Goal: Information Seeking & Learning: Find specific fact

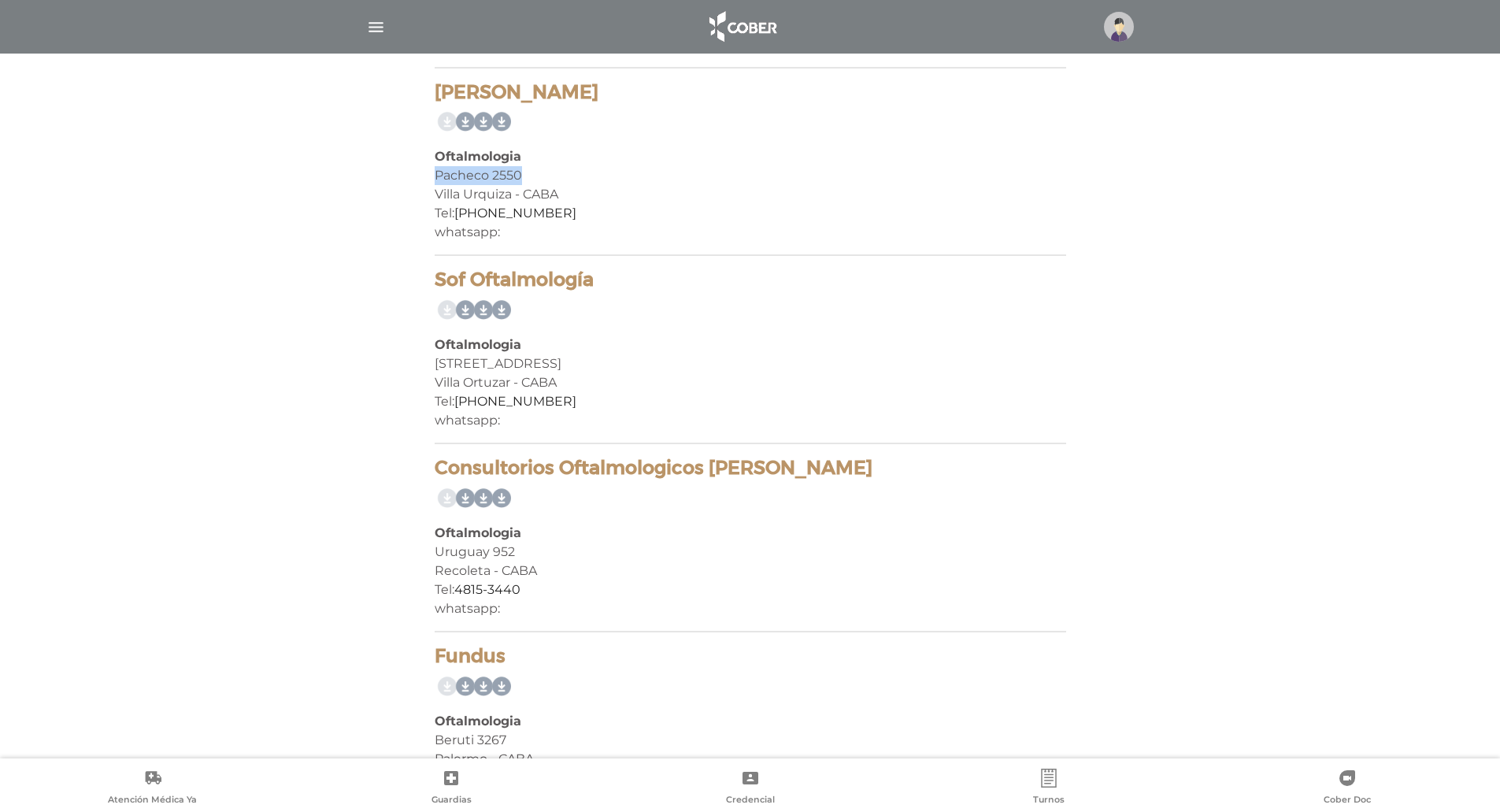
scroll to position [1487, 0]
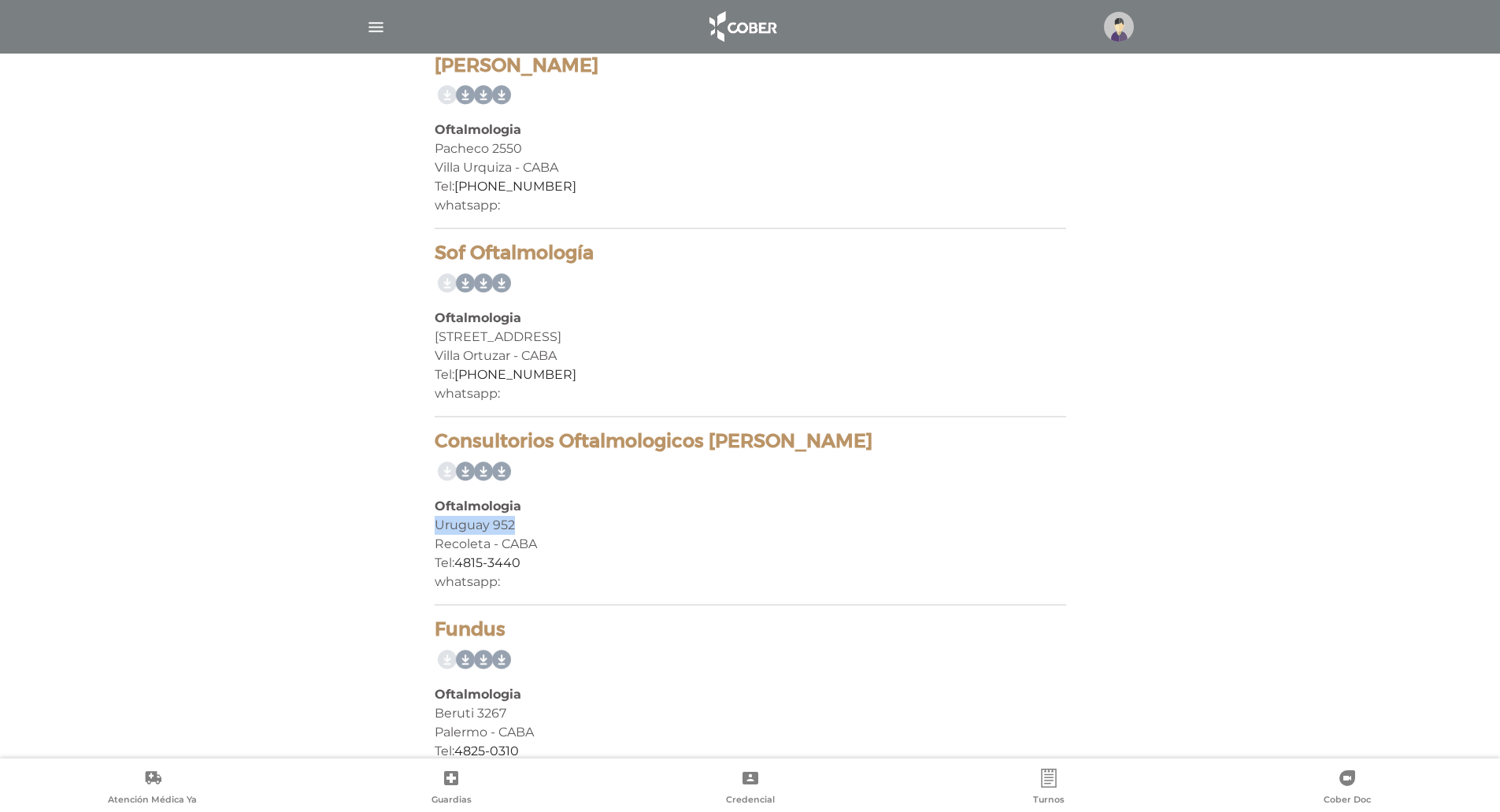
drag, startPoint x: 431, startPoint y: 524, endPoint x: 515, endPoint y: 524, distance: 84.0
drag, startPoint x: 507, startPoint y: 526, endPoint x: 470, endPoint y: 549, distance: 43.6
click at [470, 549] on div "Recoleta - CABA" at bounding box center [750, 544] width 632 height 19
drag, startPoint x: 435, startPoint y: 524, endPoint x: 556, endPoint y: 529, distance: 121.1
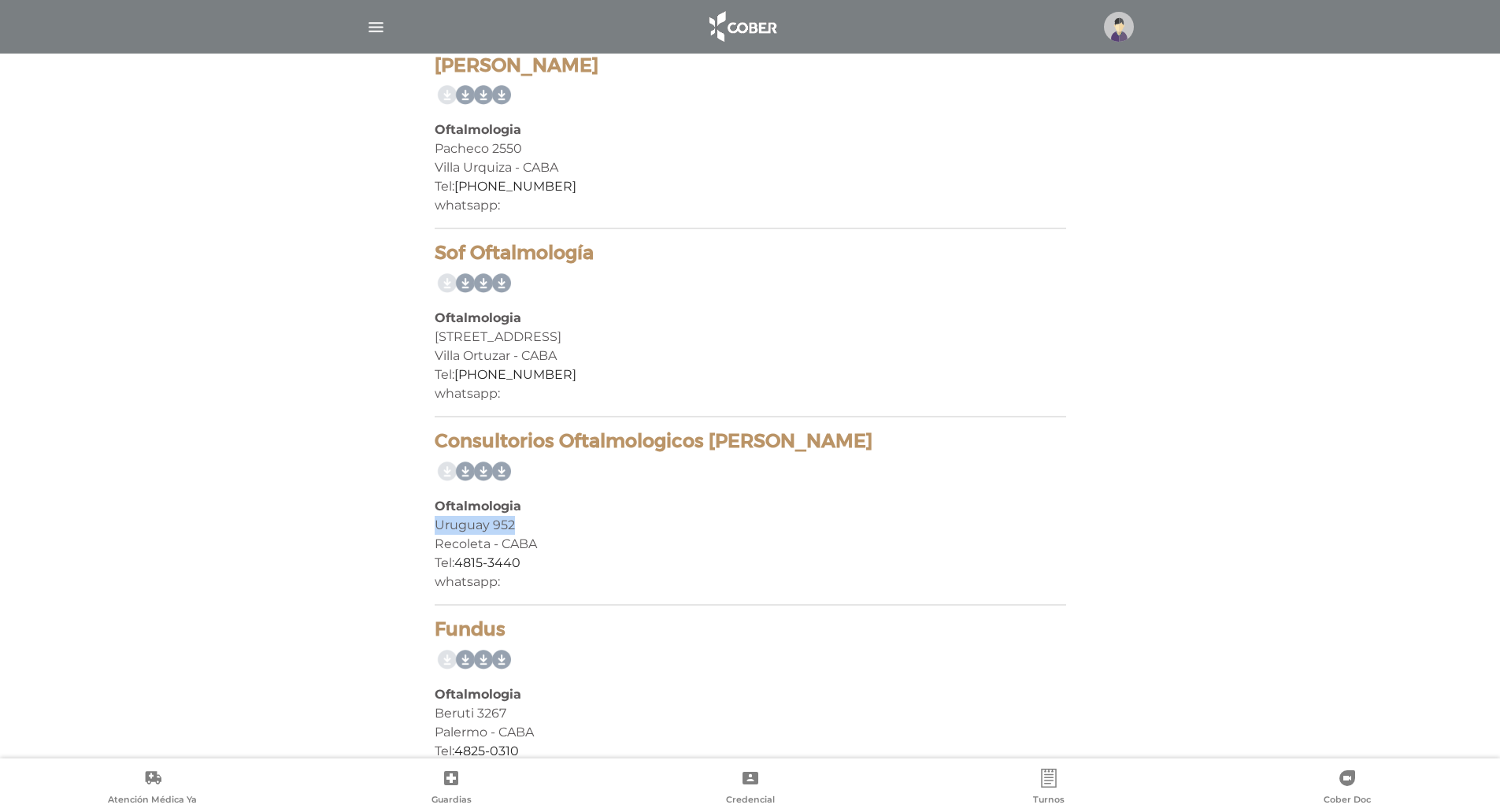
click at [556, 529] on div "Uruguay 952" at bounding box center [750, 524] width 632 height 19
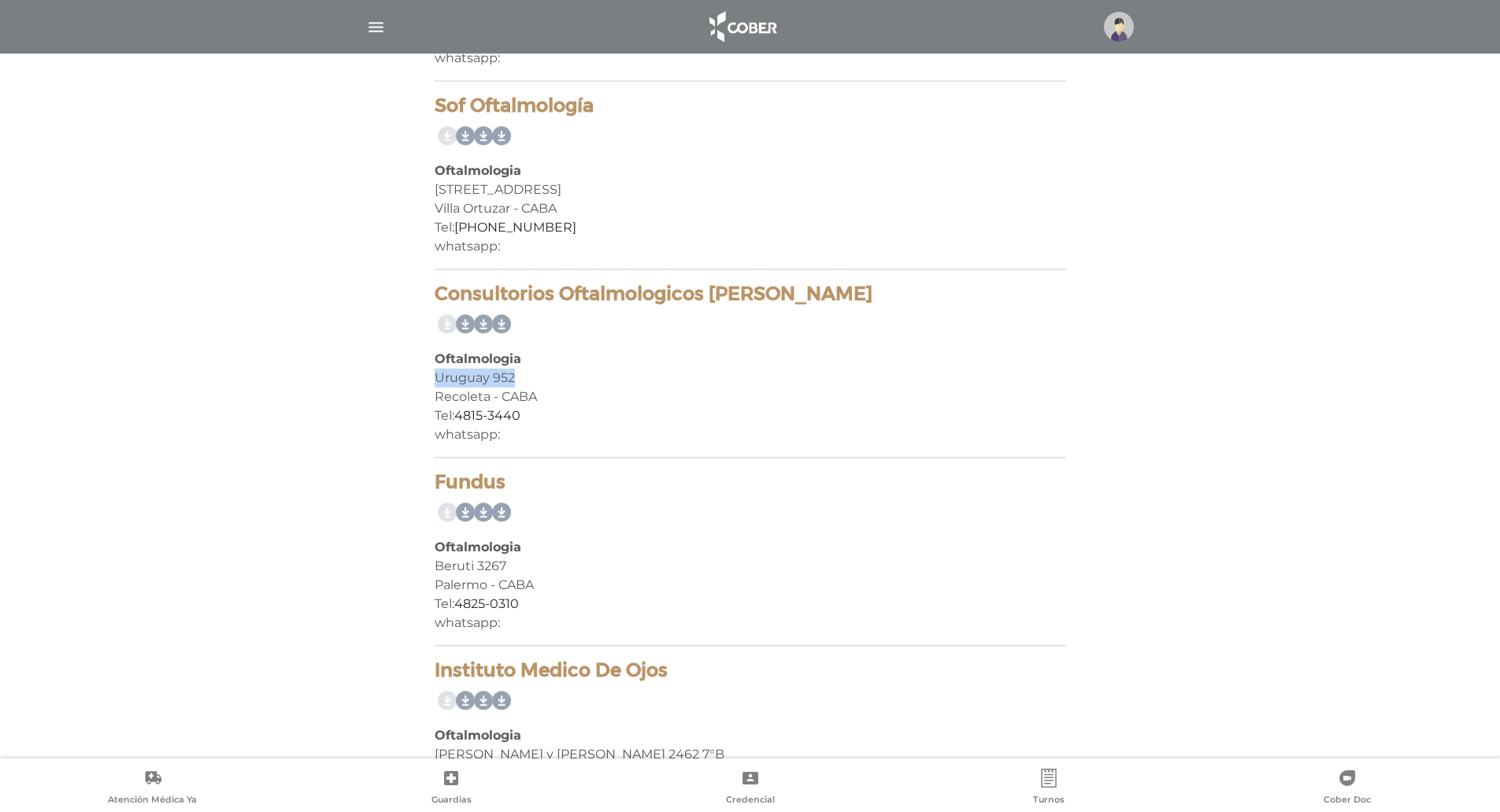
scroll to position [1644, 0]
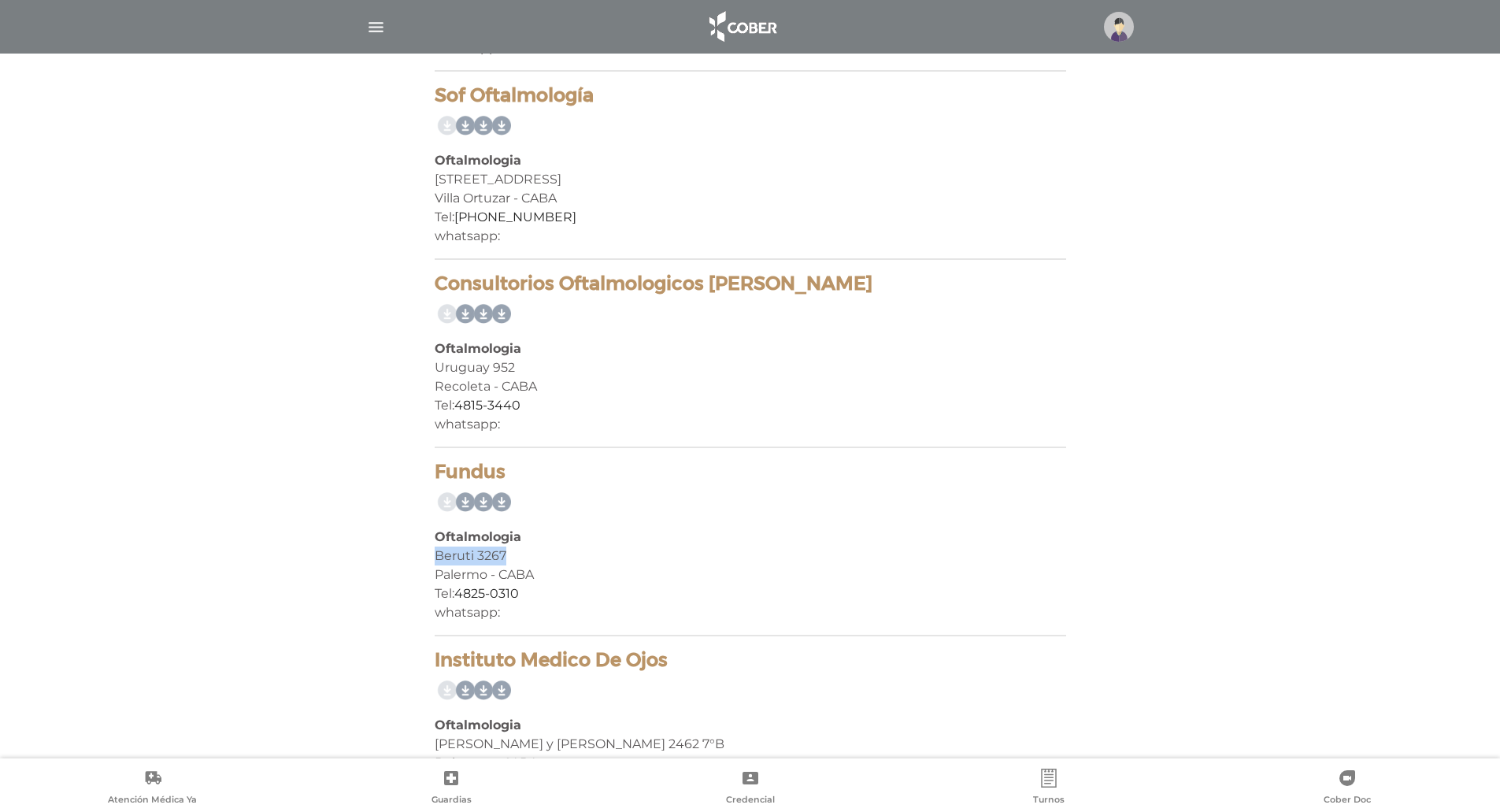
drag, startPoint x: 437, startPoint y: 558, endPoint x: 517, endPoint y: 559, distance: 80.0
click at [517, 559] on div "Beruti 3267" at bounding box center [750, 555] width 632 height 19
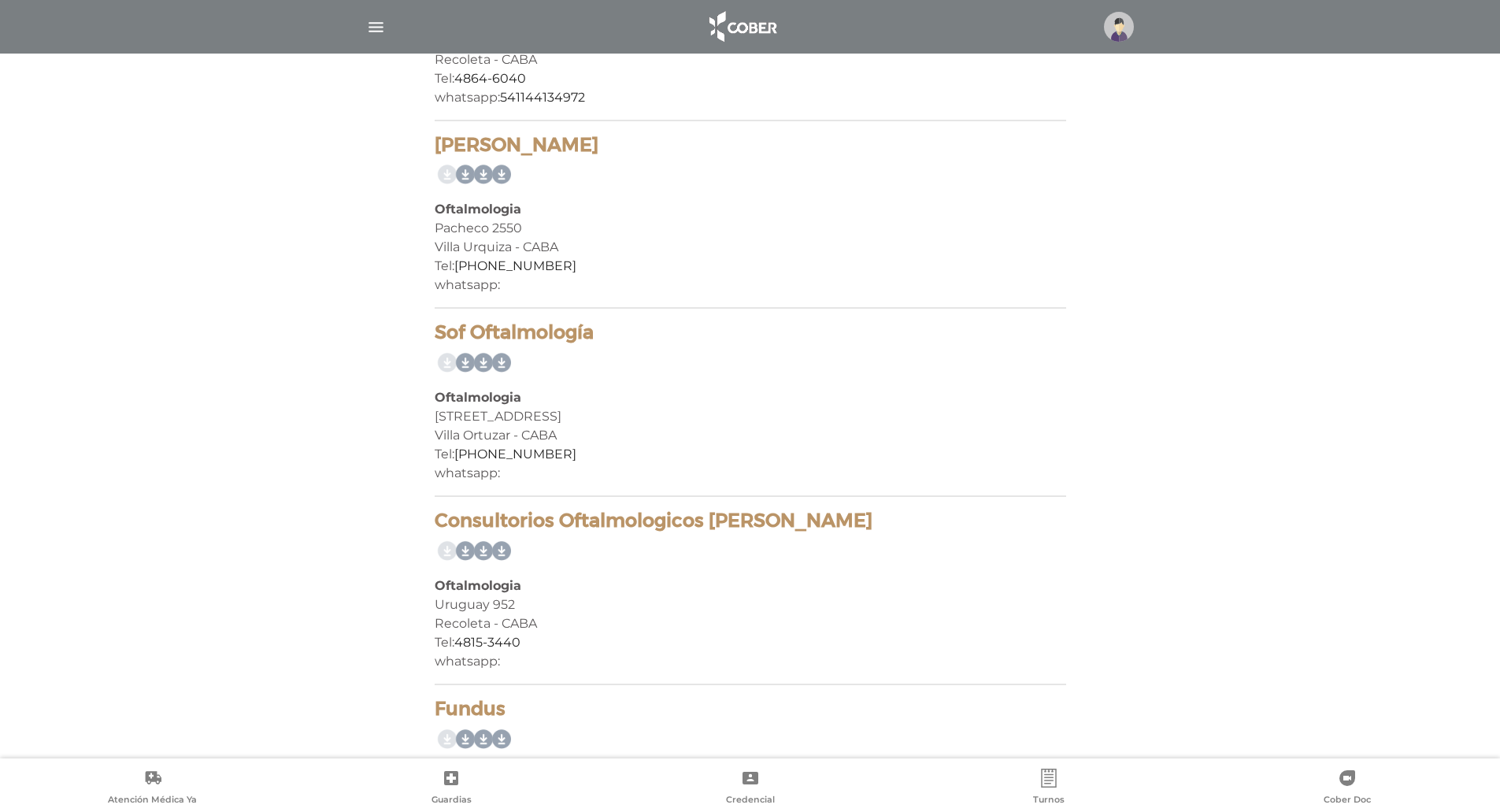
scroll to position [1329, 0]
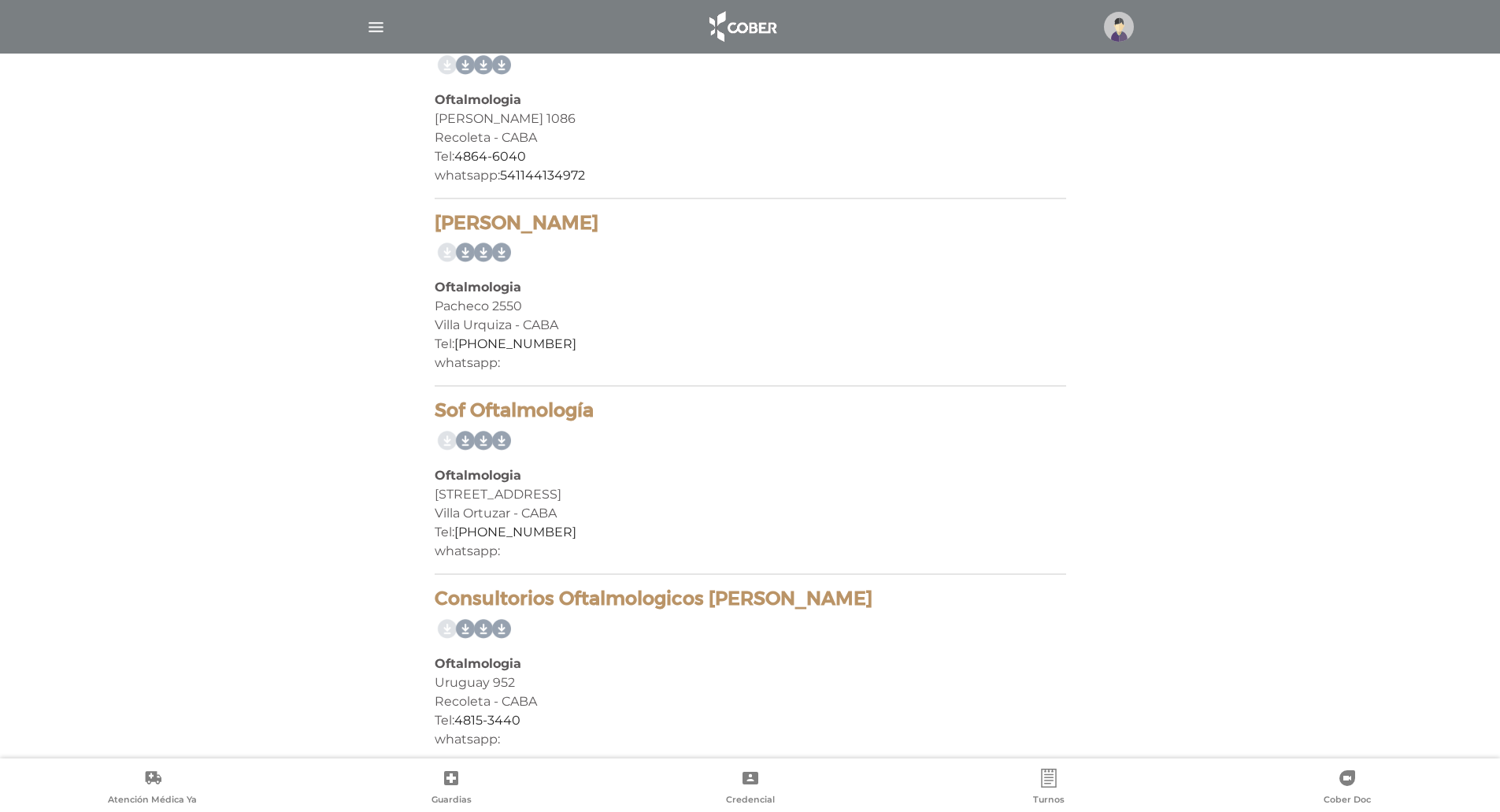
drag, startPoint x: 431, startPoint y: 497, endPoint x: 548, endPoint y: 502, distance: 117.1
click at [548, 502] on div "10 prestadores encontrados On Demand! mostrar en mi área Mostrar en mapa Demasi…" at bounding box center [750, 72] width 655 height 2159
click at [467, 443] on link at bounding box center [480, 441] width 25 height 25
click at [507, 440] on link at bounding box center [516, 441] width 25 height 25
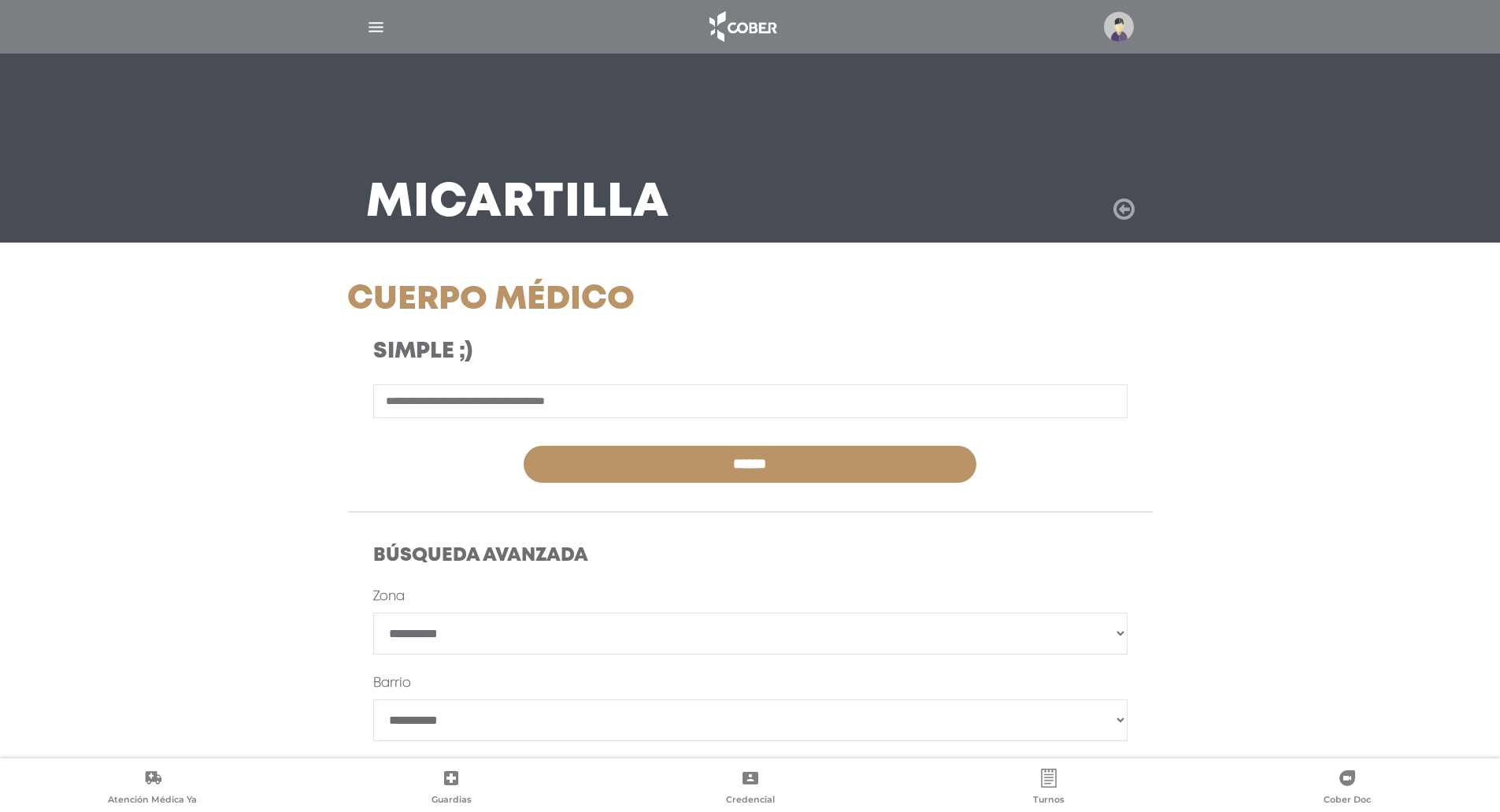
click at [1122, 207] on icon at bounding box center [1125, 210] width 22 height 25
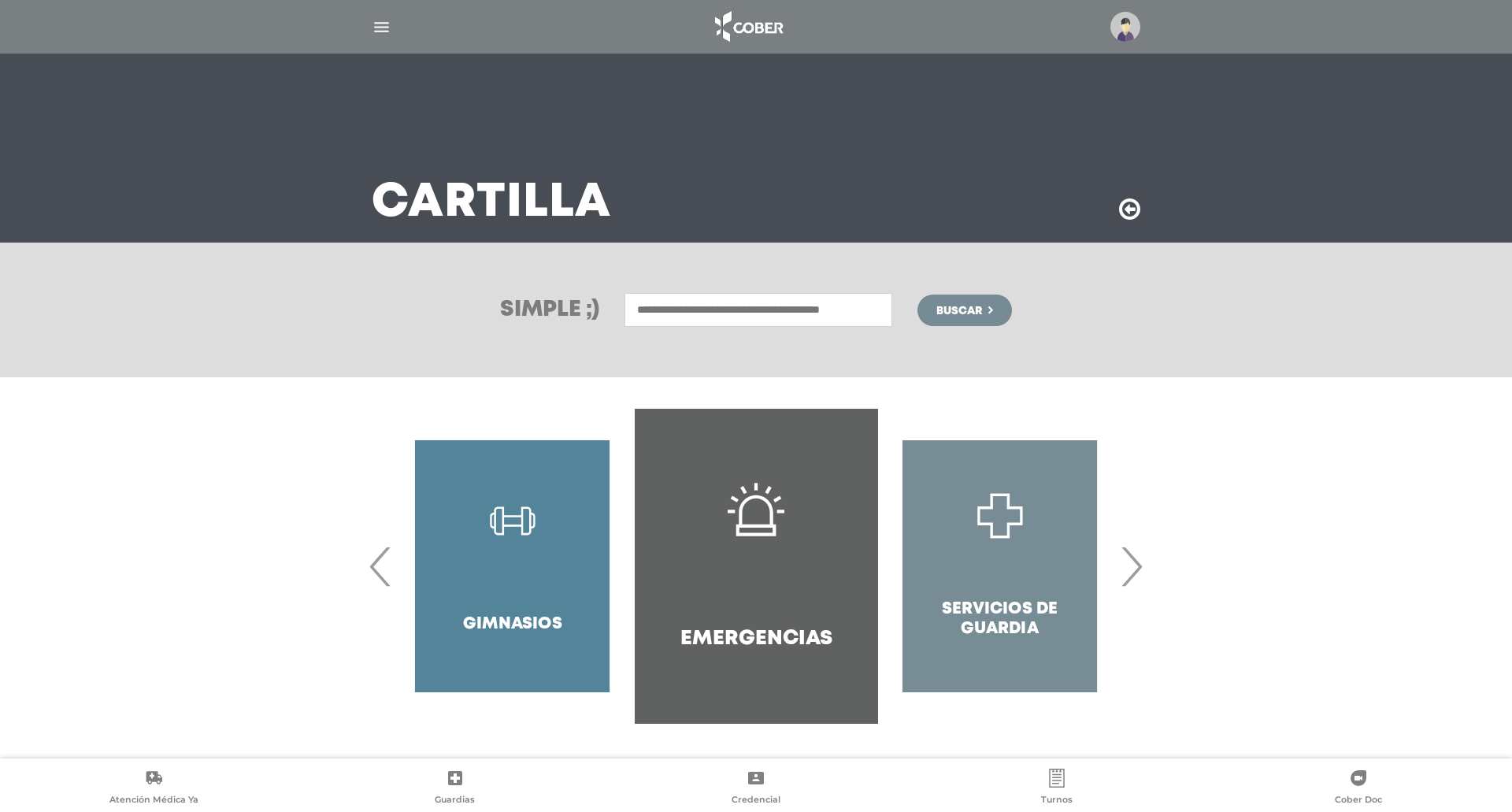
click at [694, 316] on input "text" at bounding box center [757, 310] width 268 height 34
click at [376, 568] on span "‹" at bounding box center [380, 566] width 30 height 85
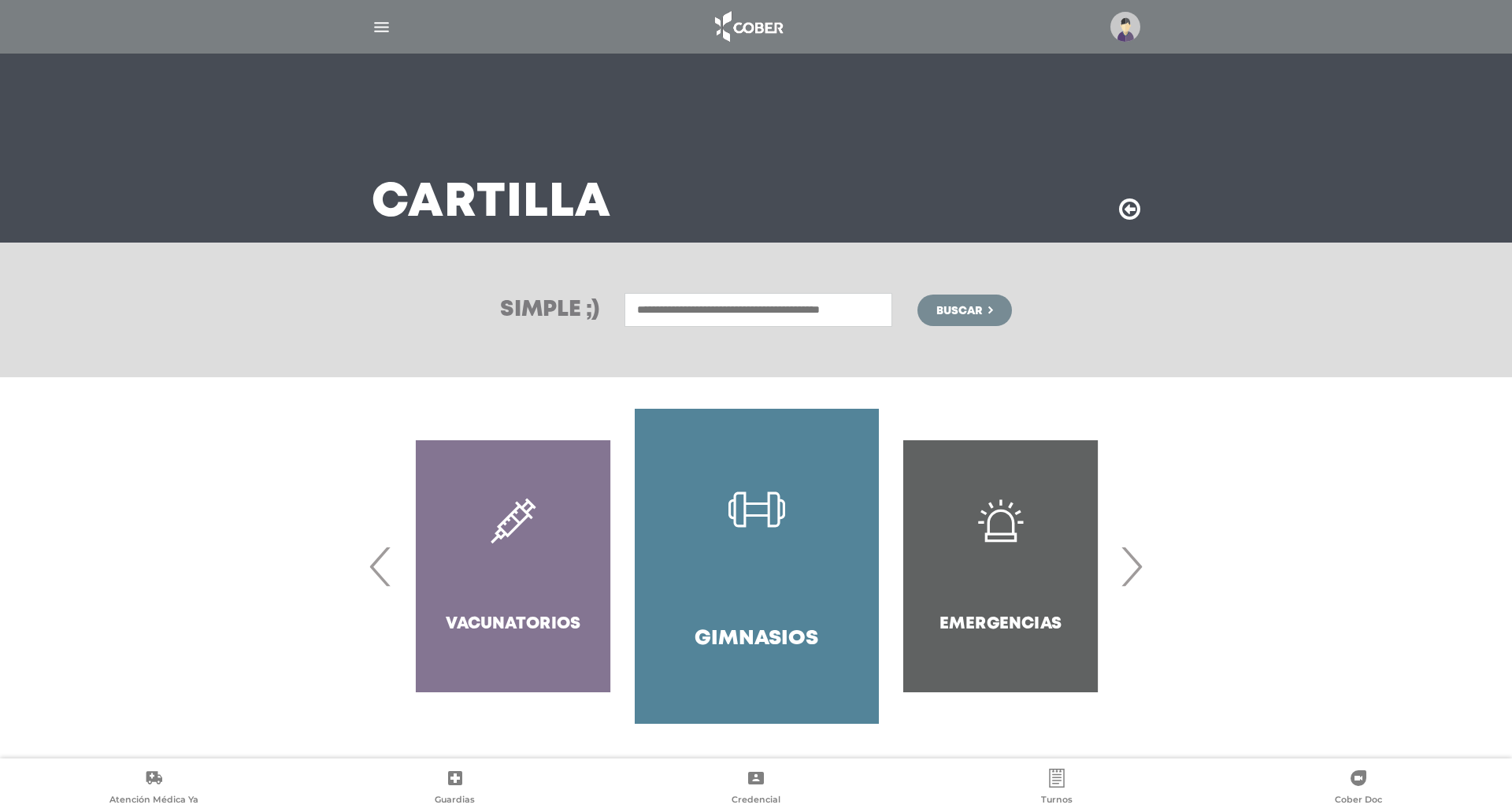
click at [707, 578] on link "Gimnasios" at bounding box center [756, 566] width 243 height 315
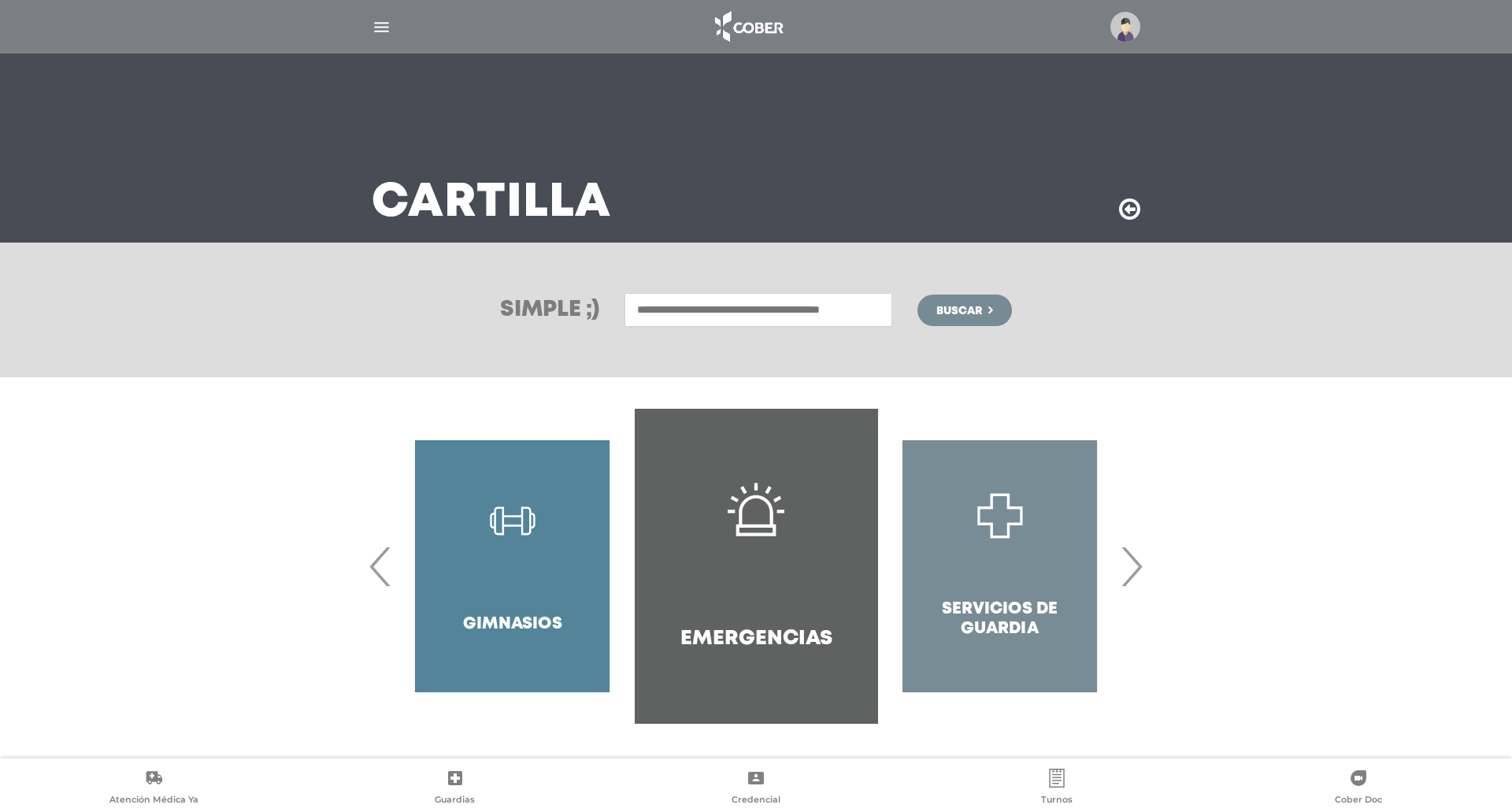
click at [378, 556] on span "‹" at bounding box center [380, 566] width 30 height 85
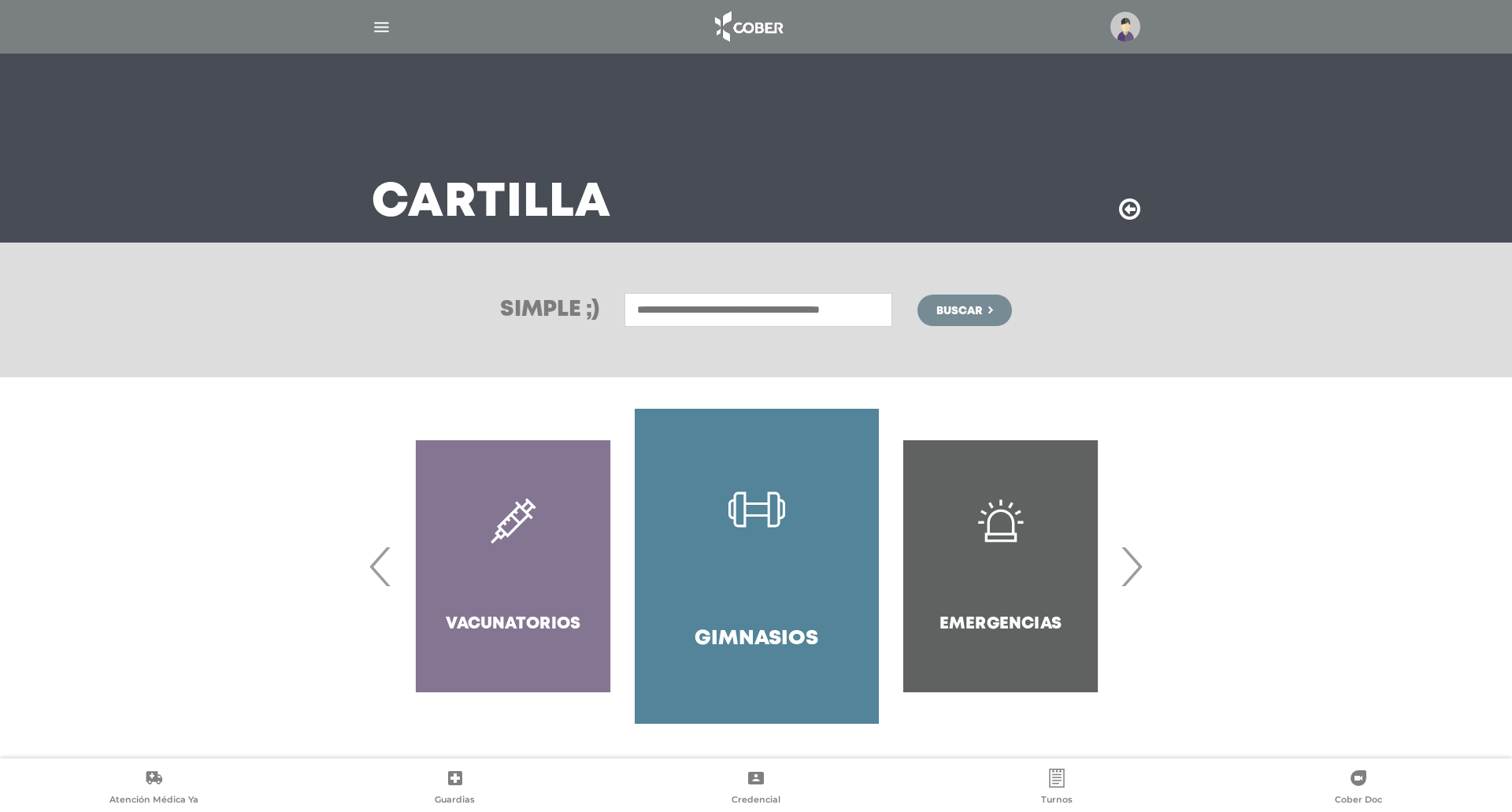
click at [379, 557] on span "‹" at bounding box center [380, 566] width 30 height 85
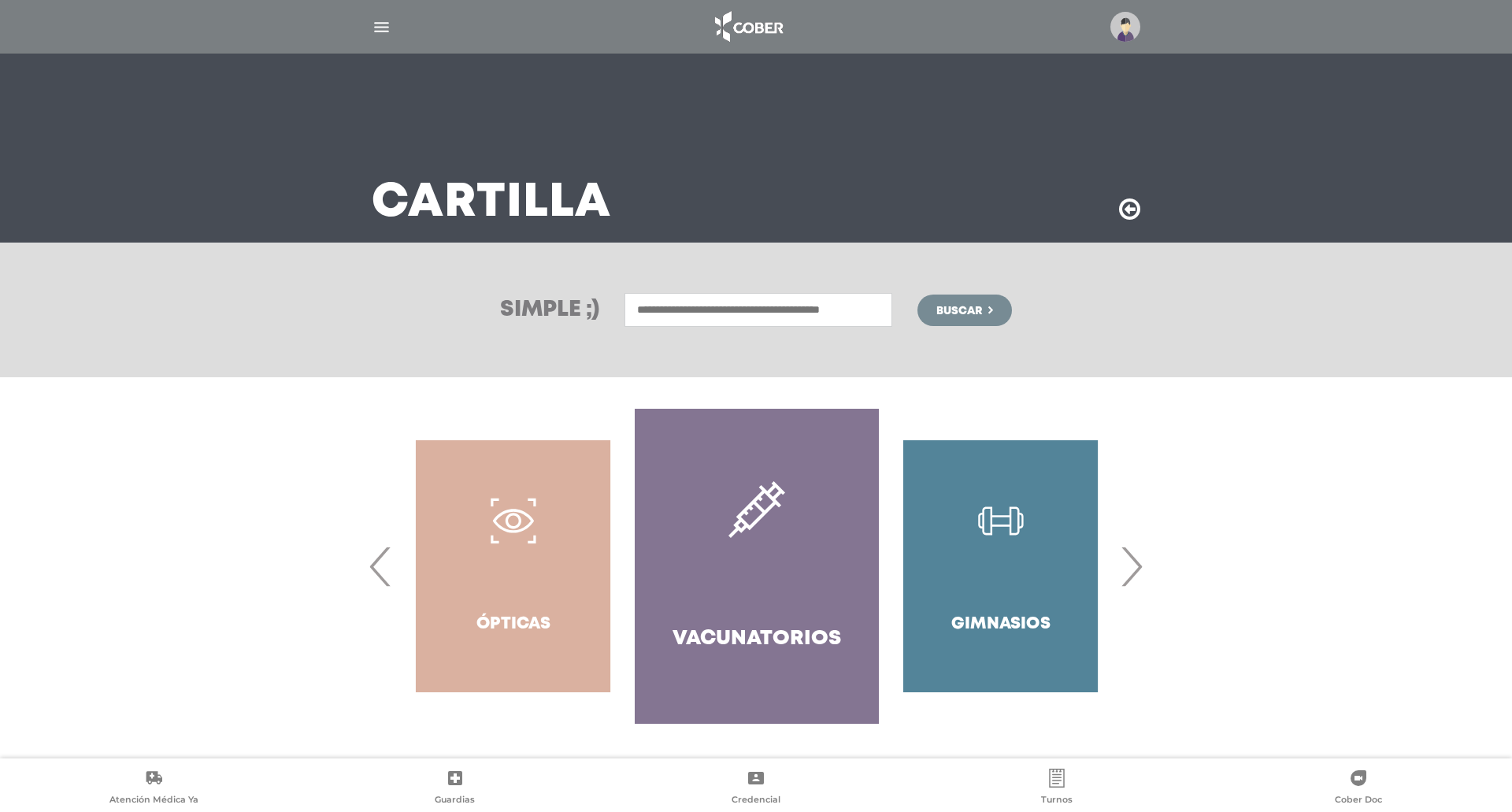
click at [379, 557] on span "‹" at bounding box center [380, 566] width 30 height 85
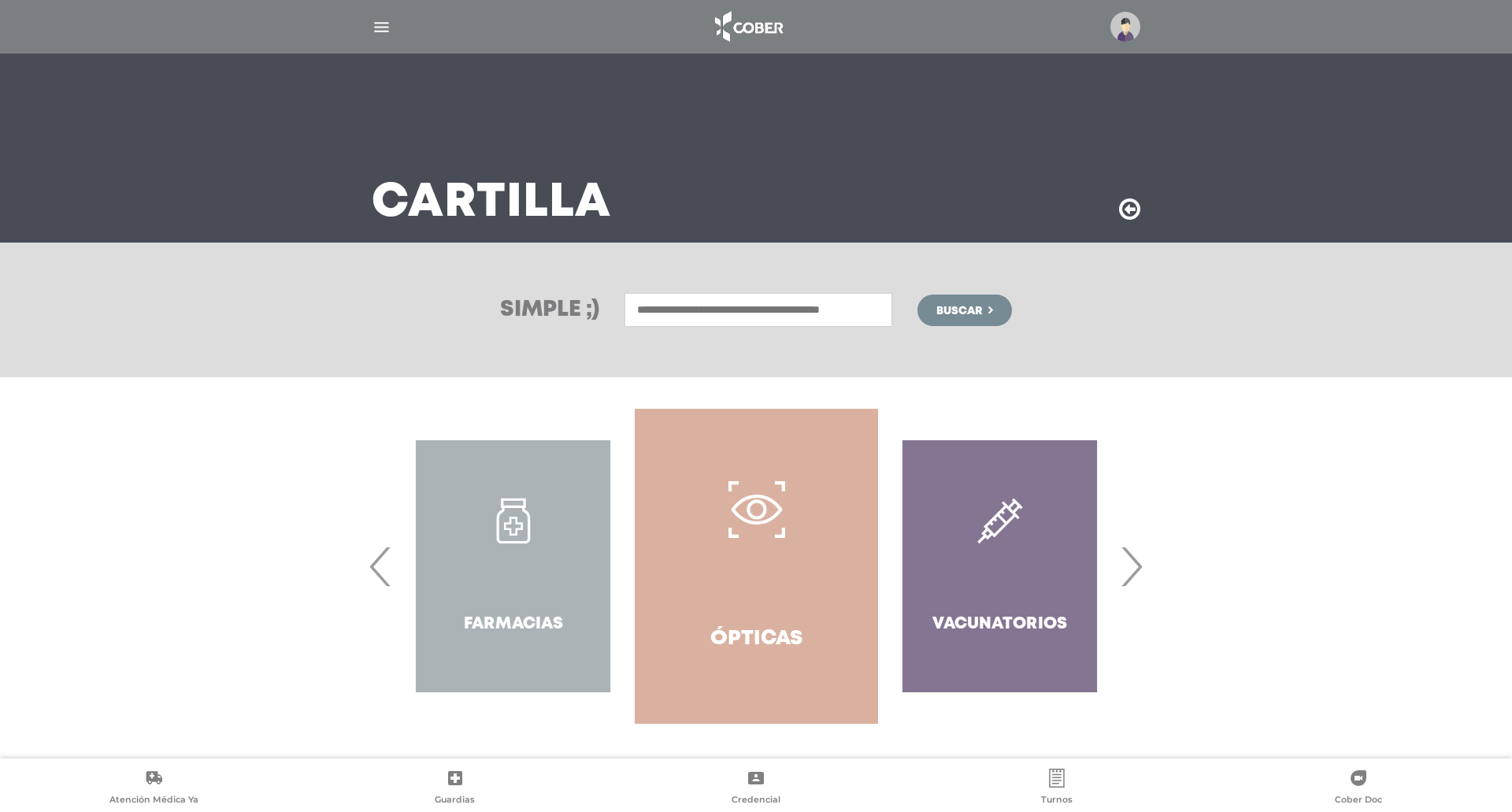
click at [380, 559] on span "‹" at bounding box center [380, 566] width 30 height 85
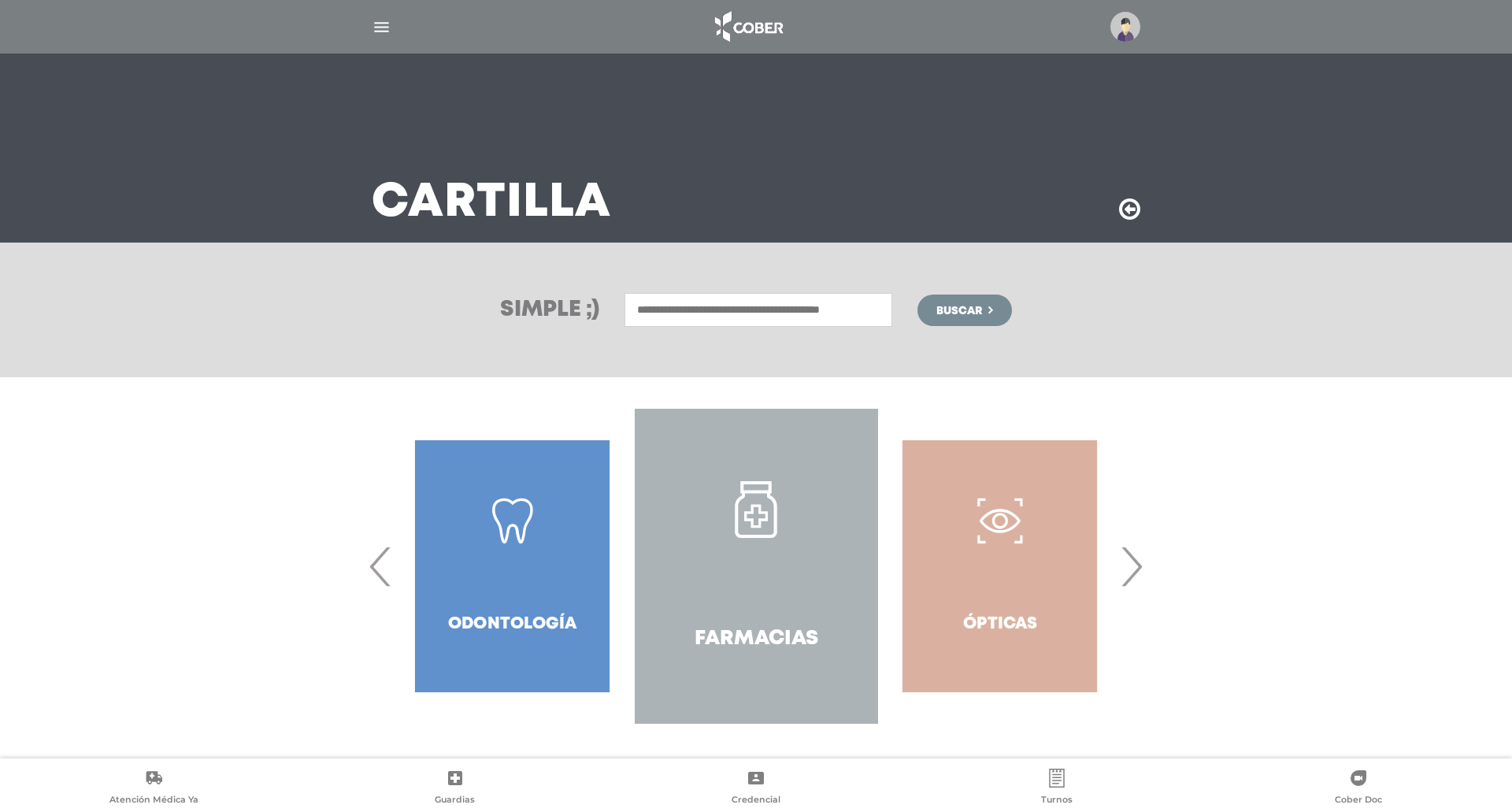
click at [380, 559] on span "‹" at bounding box center [380, 566] width 30 height 85
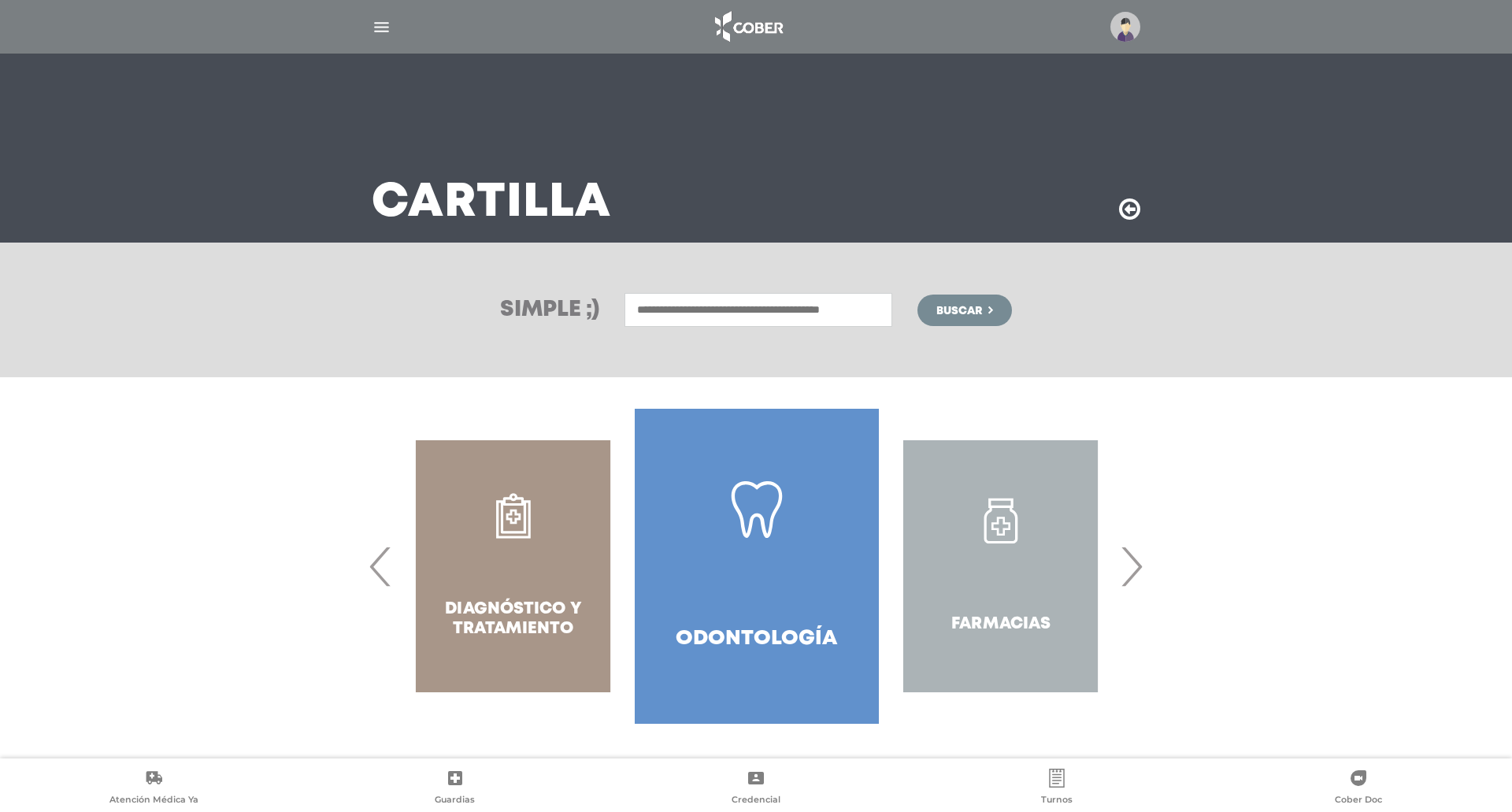
click at [380, 559] on span "‹" at bounding box center [380, 566] width 30 height 85
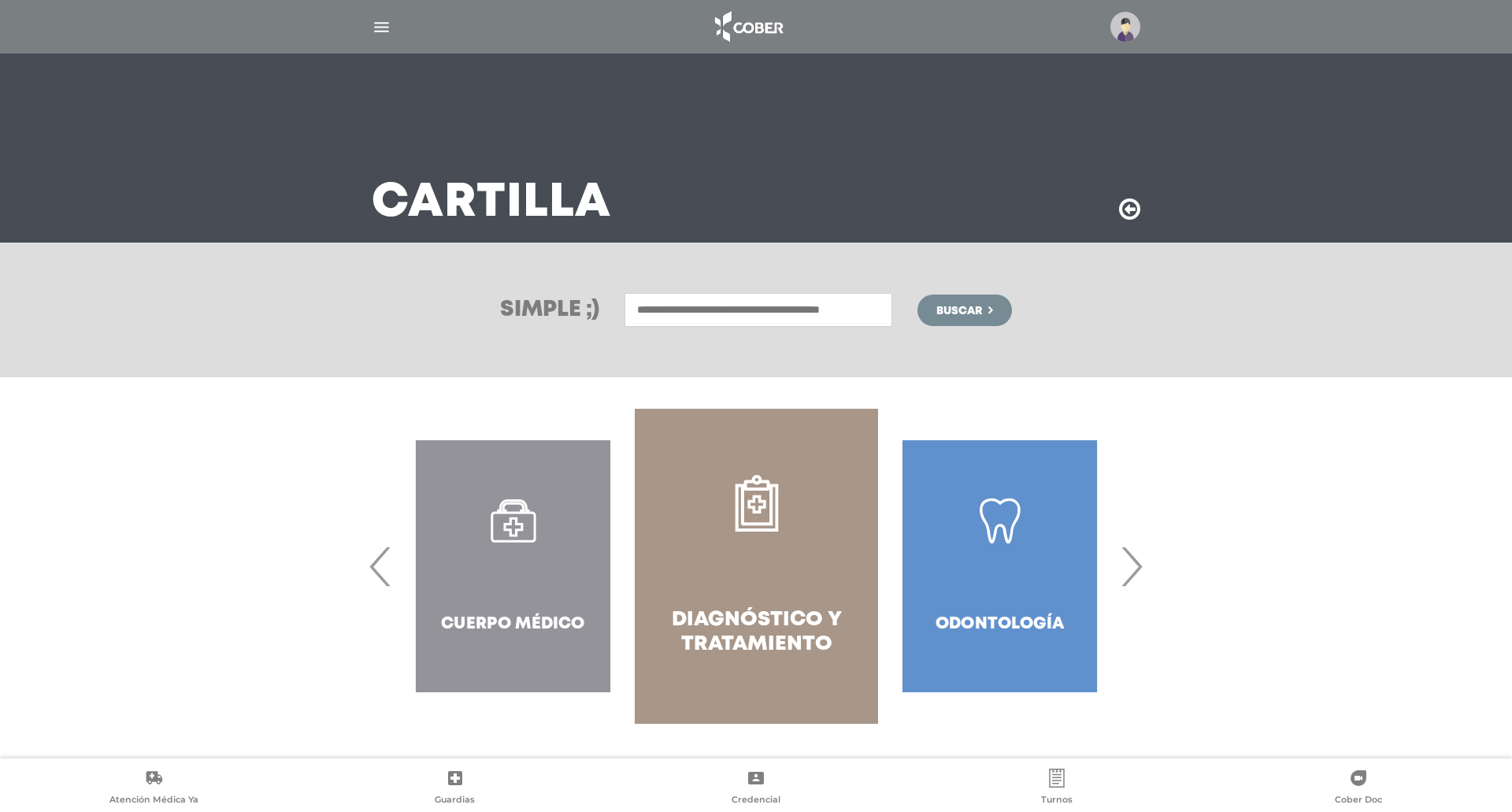
click at [693, 591] on link "Diagnóstico y Tratamiento" at bounding box center [756, 566] width 243 height 315
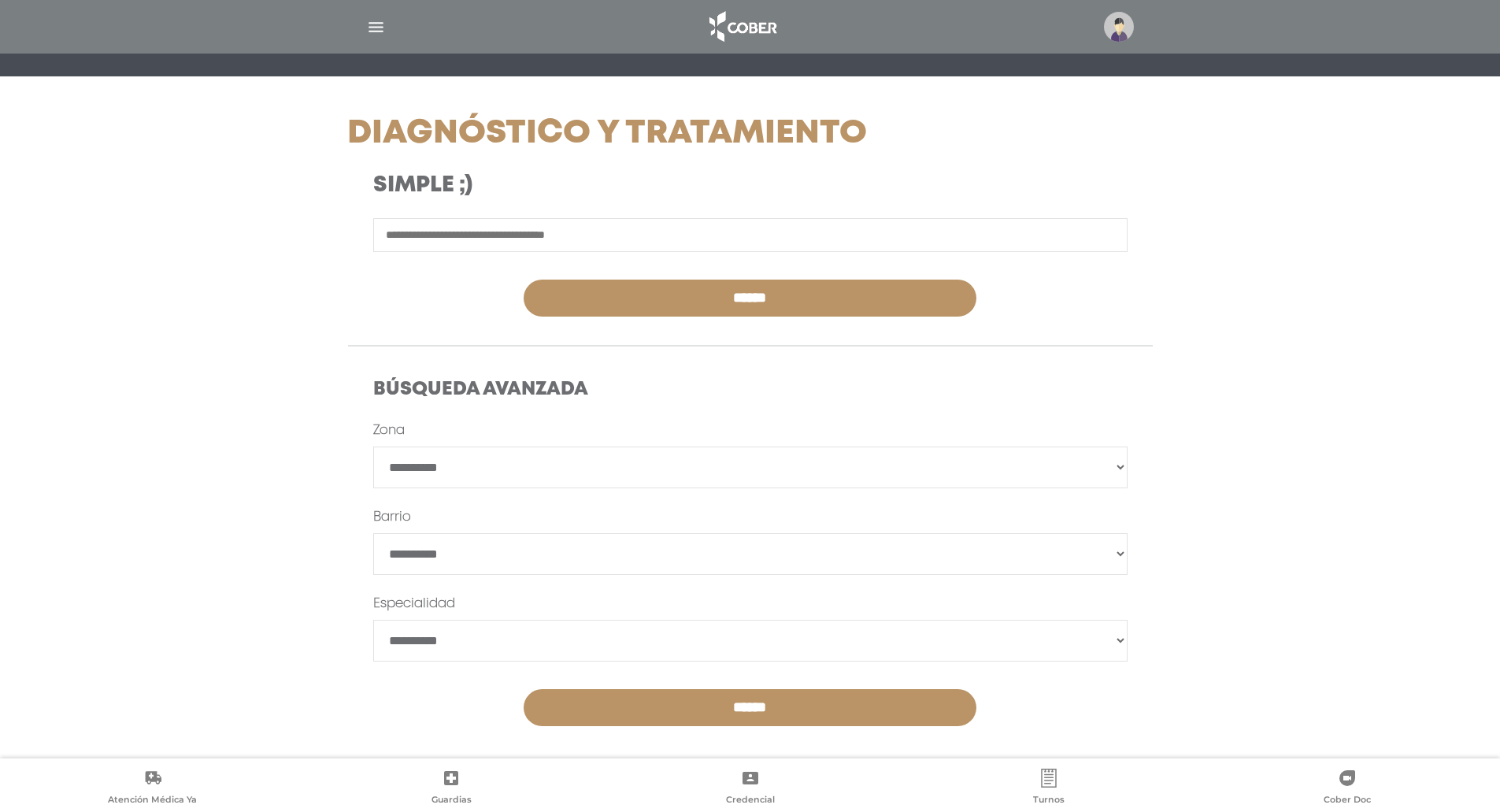
scroll to position [173, 0]
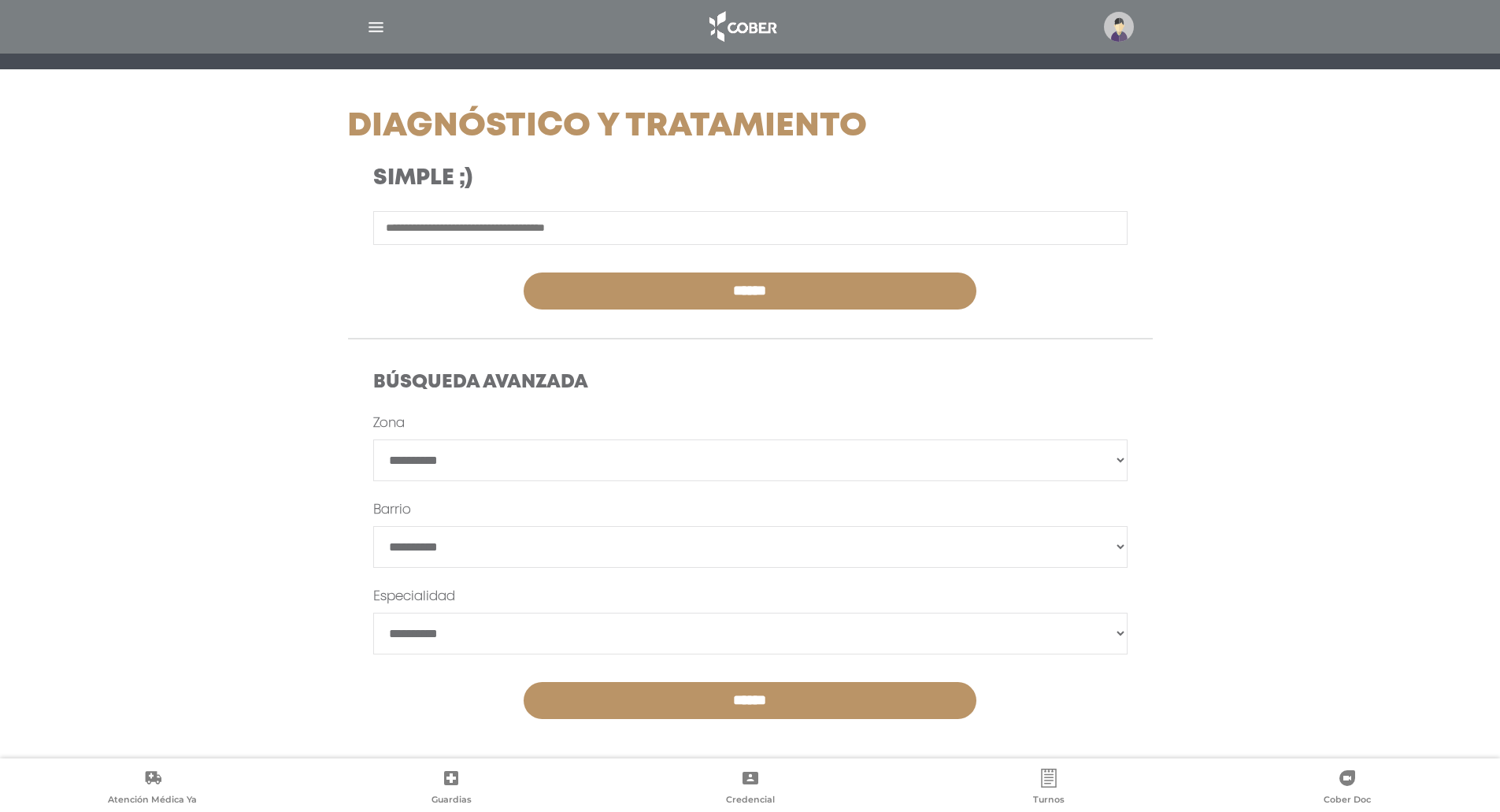
click at [448, 469] on select "**********" at bounding box center [750, 460] width 754 height 42
select select "****"
click at [373, 440] on select "**********" at bounding box center [750, 460] width 754 height 42
click at [420, 624] on select "**********" at bounding box center [750, 633] width 754 height 42
click at [271, 495] on div "**********" at bounding box center [750, 433] width 959 height 652
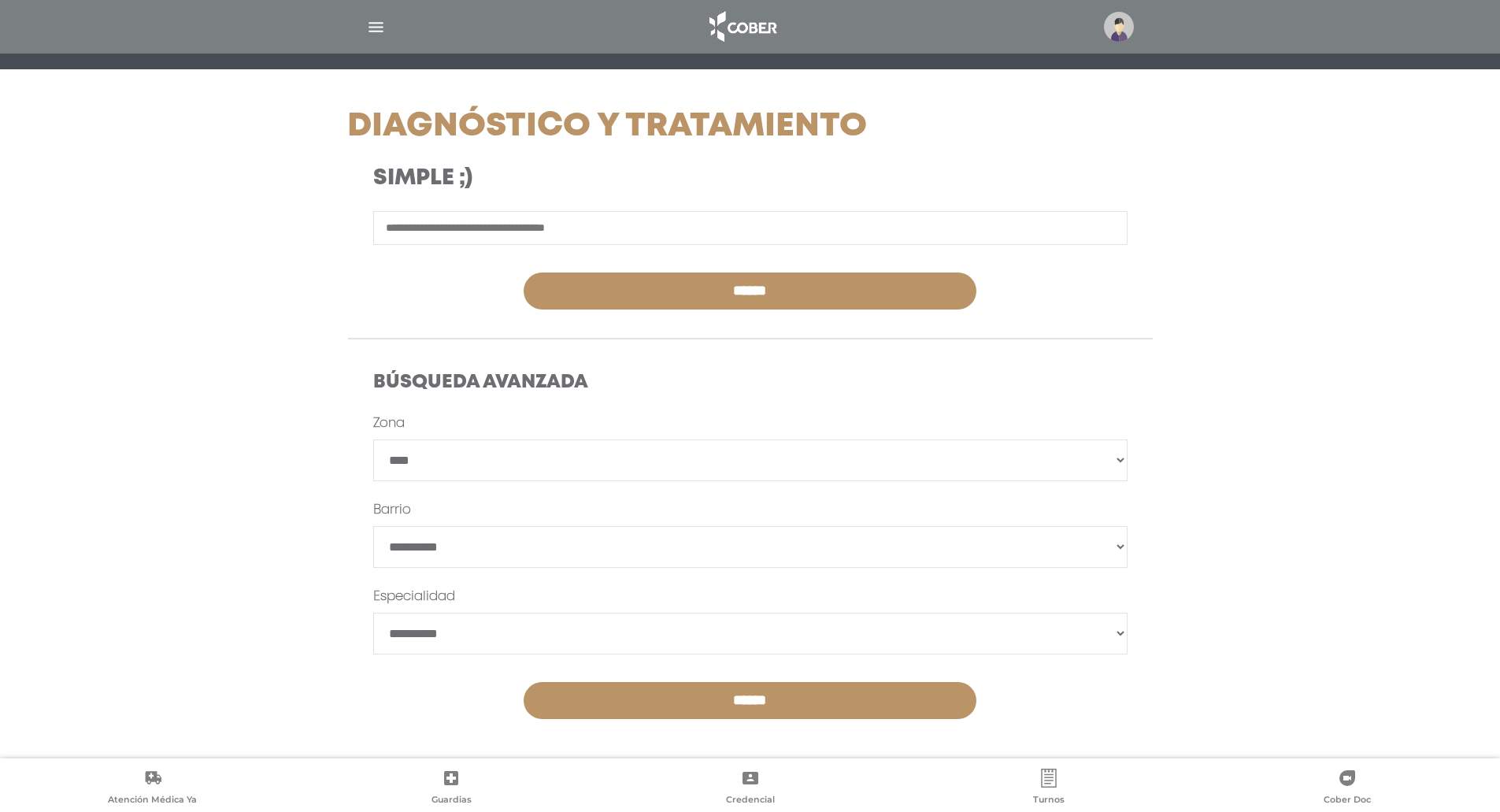
click at [558, 234] on input "text" at bounding box center [750, 227] width 754 height 34
click at [443, 640] on select "**********" at bounding box center [750, 633] width 754 height 42
click at [341, 460] on div "**********" at bounding box center [750, 580] width 830 height 333
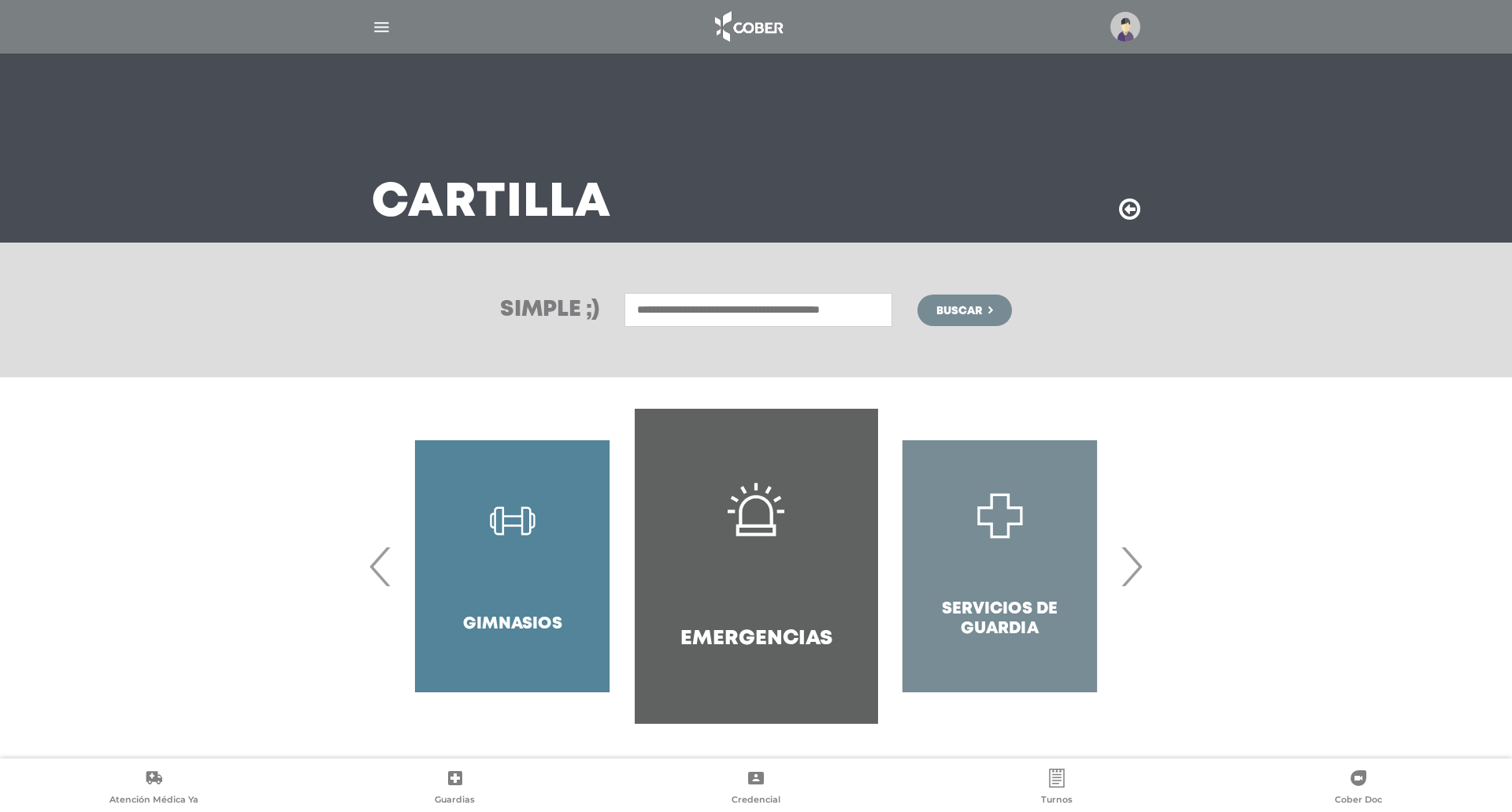
click at [375, 570] on span "‹" at bounding box center [380, 566] width 30 height 85
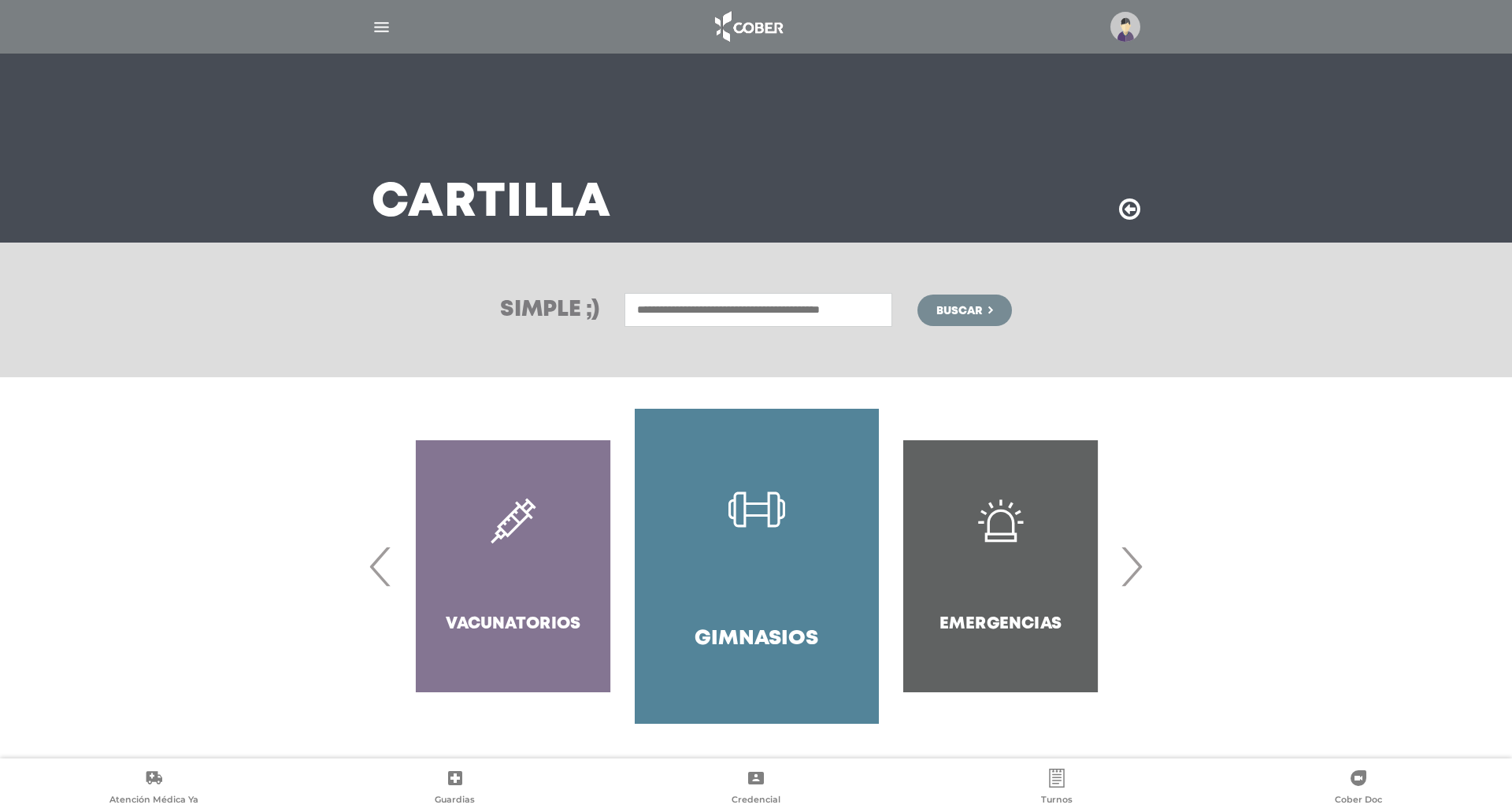
click at [374, 567] on span "‹" at bounding box center [380, 566] width 30 height 85
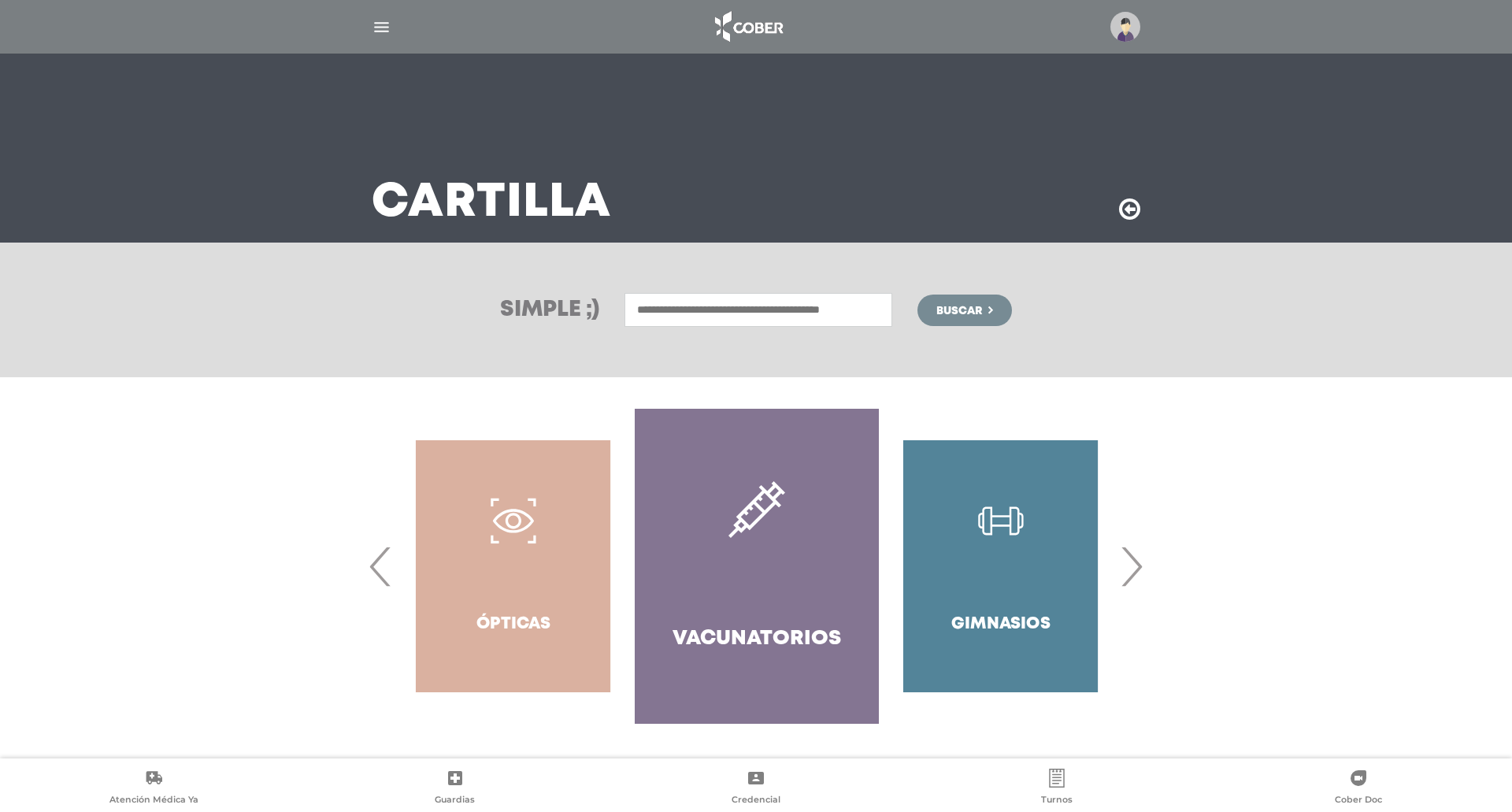
click at [374, 567] on span "‹" at bounding box center [380, 566] width 30 height 85
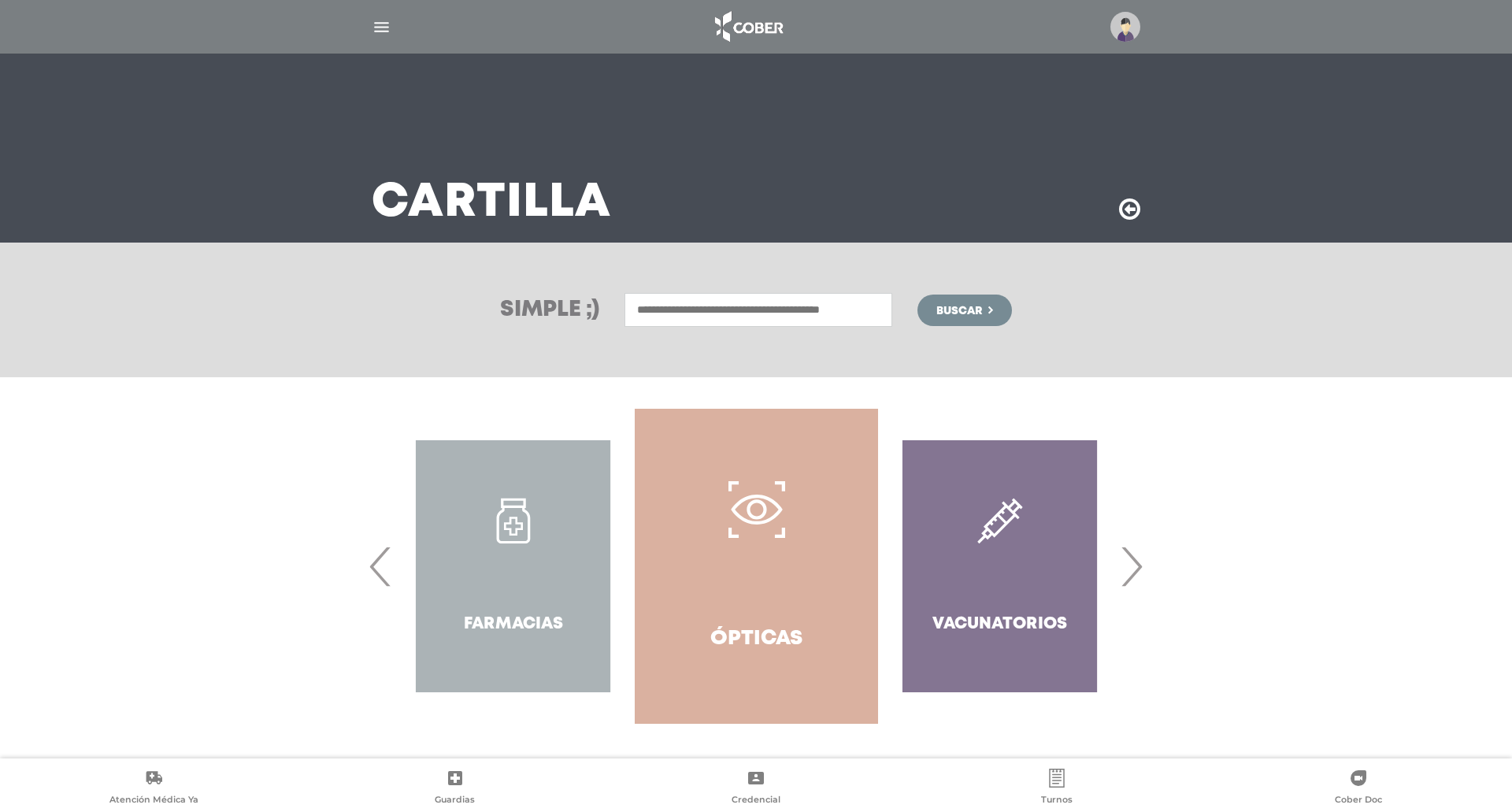
click at [374, 567] on span "‹" at bounding box center [380, 566] width 30 height 85
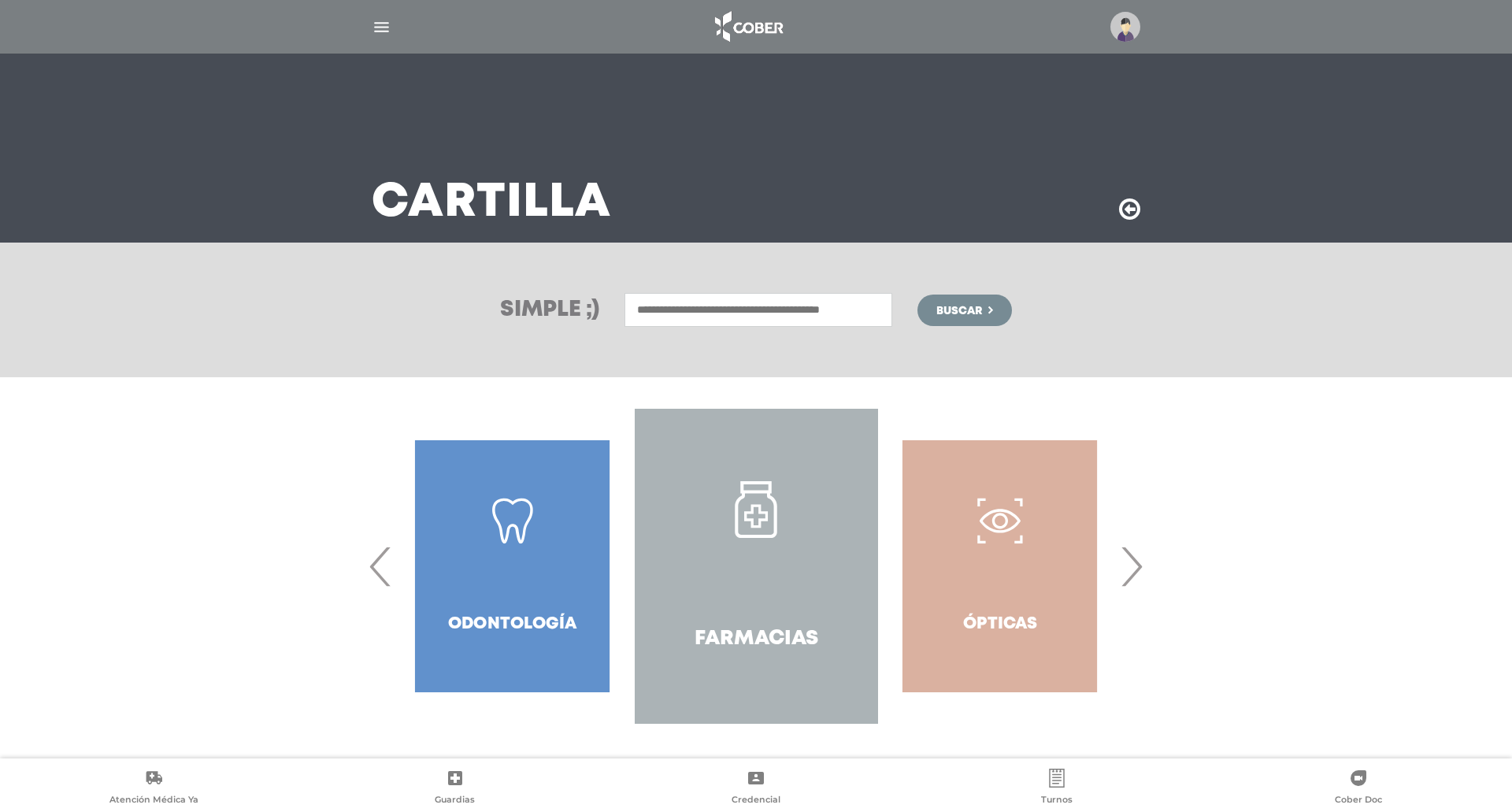
click at [374, 567] on span "‹" at bounding box center [380, 566] width 30 height 85
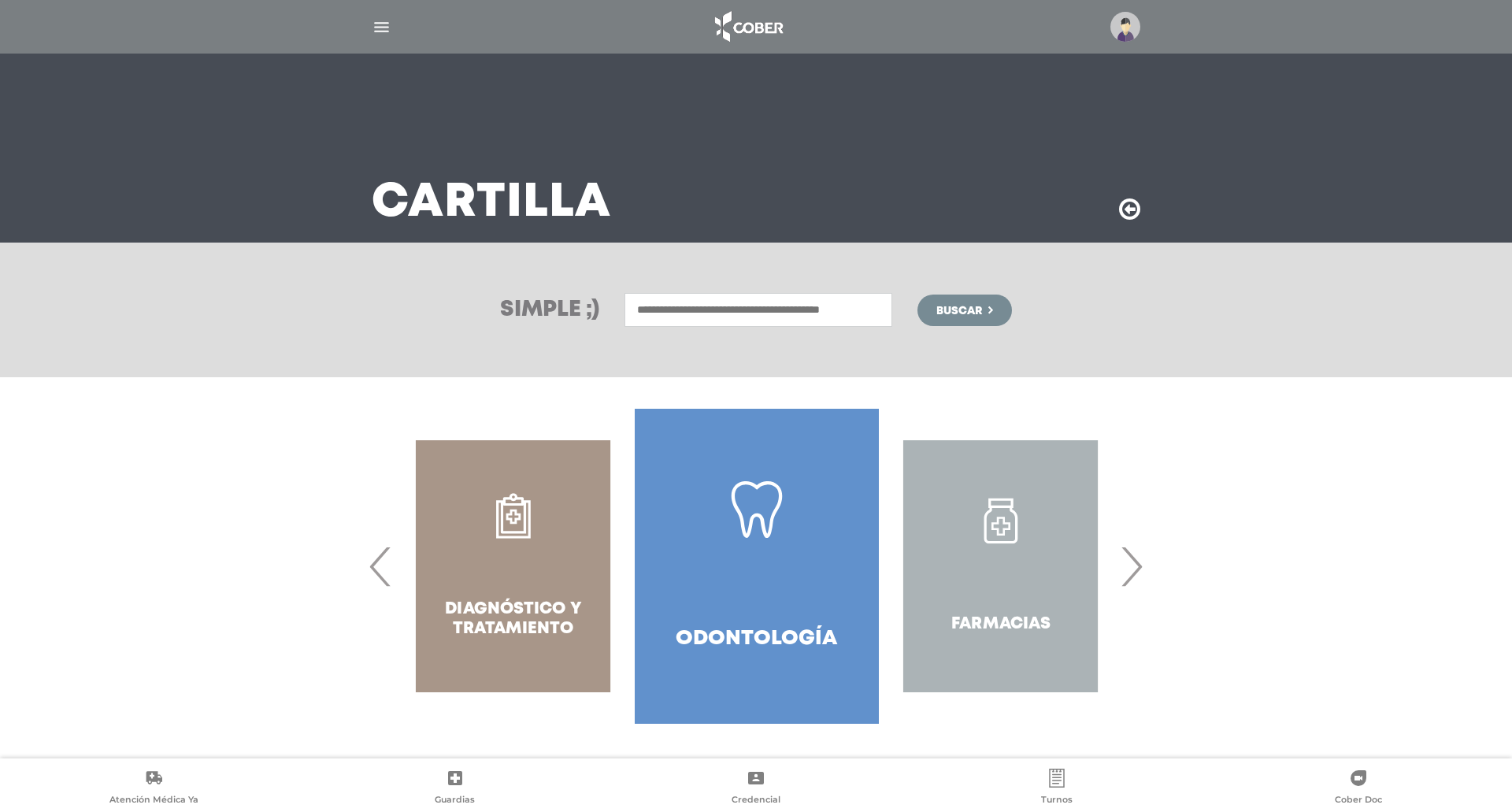
click at [373, 567] on span "‹" at bounding box center [380, 566] width 30 height 85
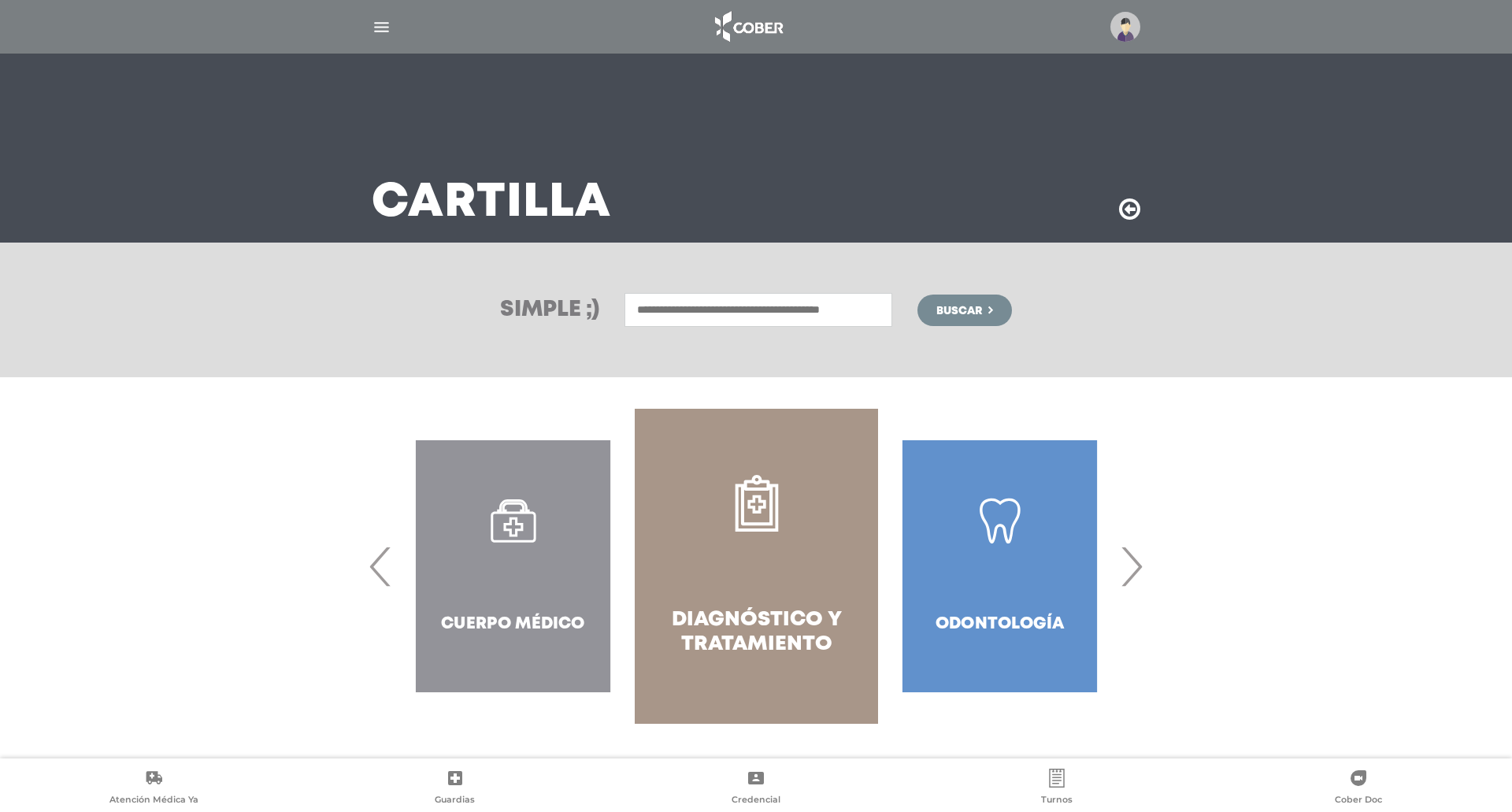
click at [372, 567] on span "‹" at bounding box center [380, 566] width 30 height 85
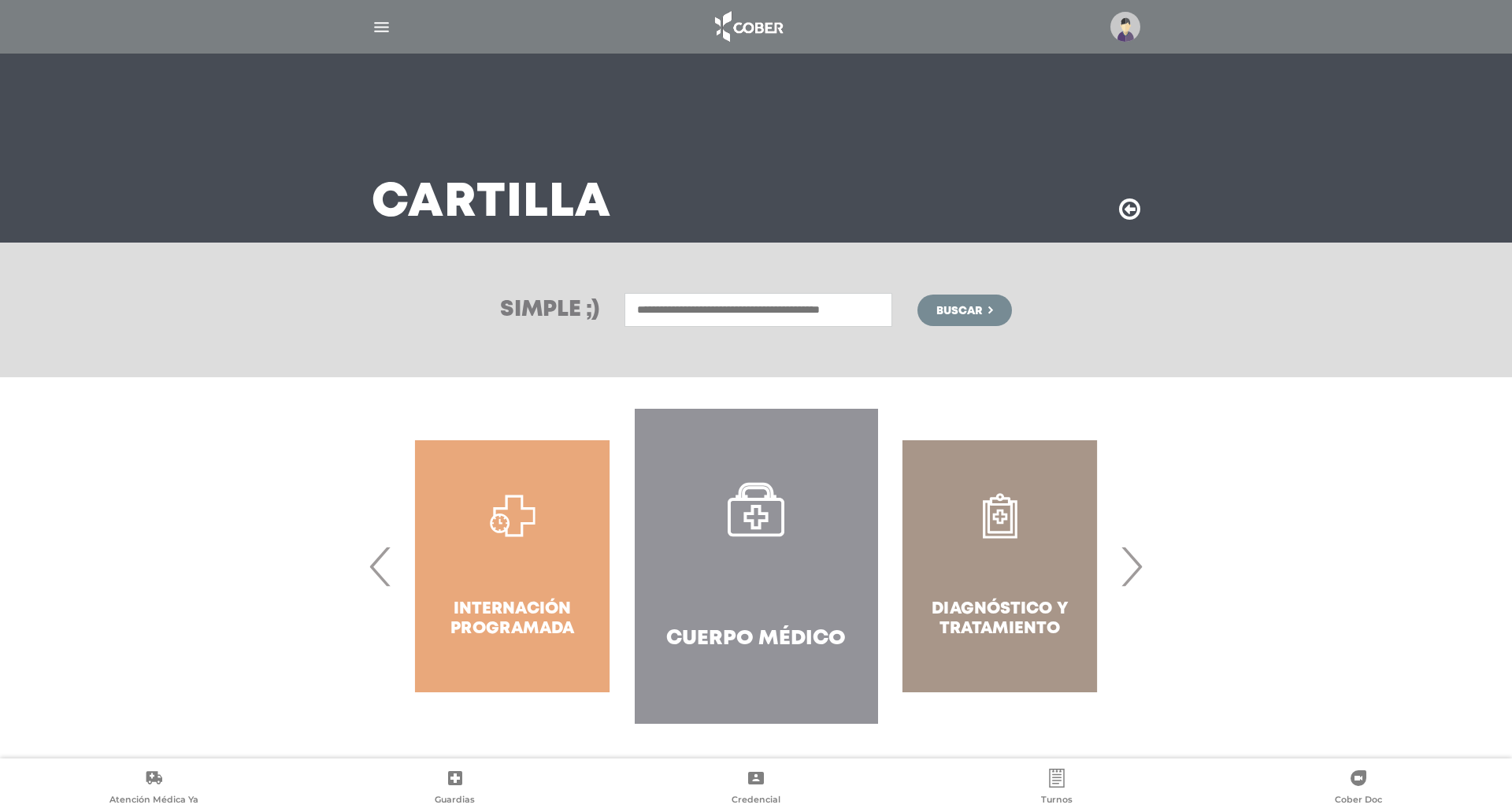
click at [370, 567] on span "‹" at bounding box center [380, 566] width 30 height 85
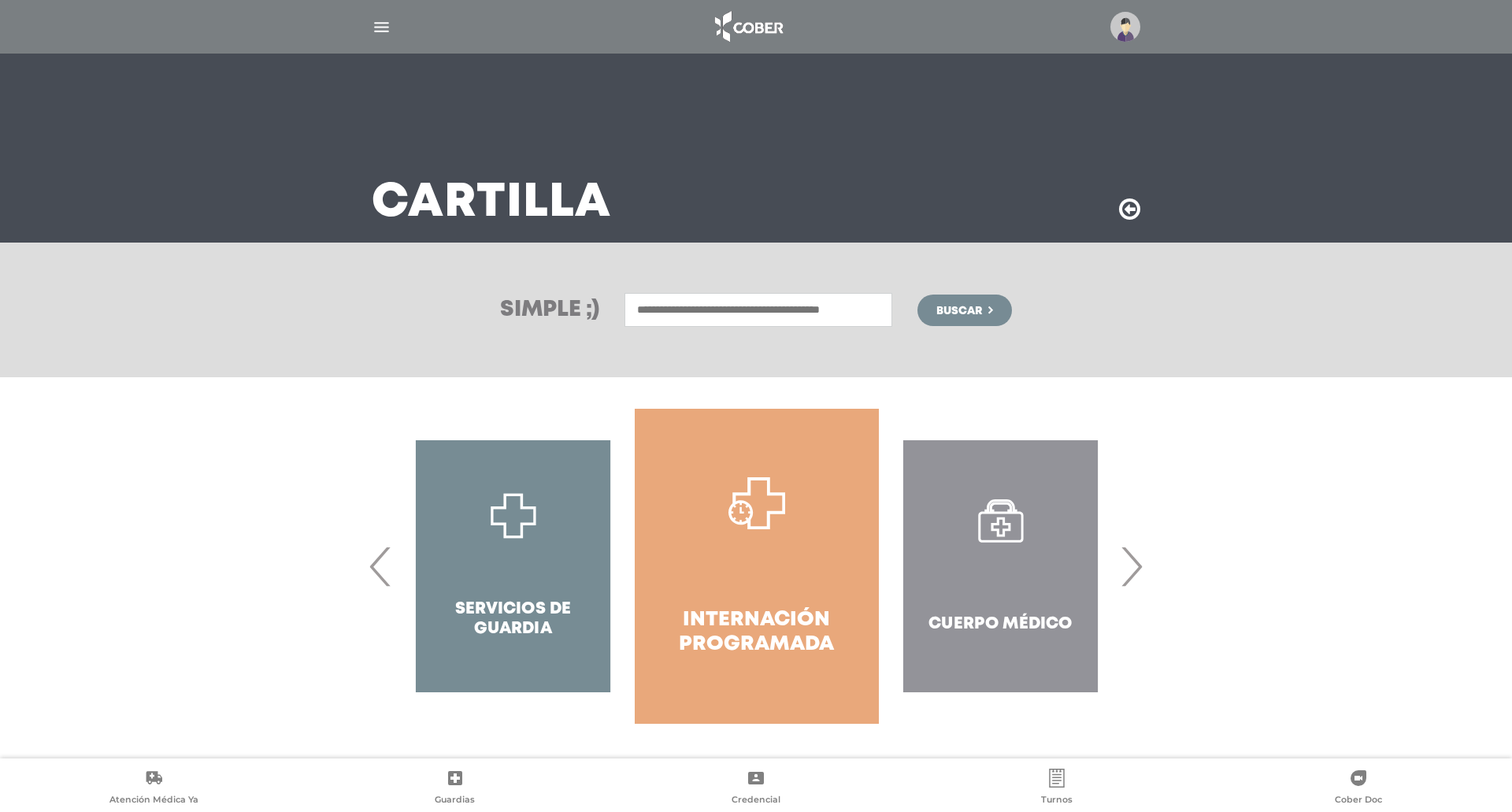
click at [370, 567] on span "‹" at bounding box center [380, 566] width 30 height 85
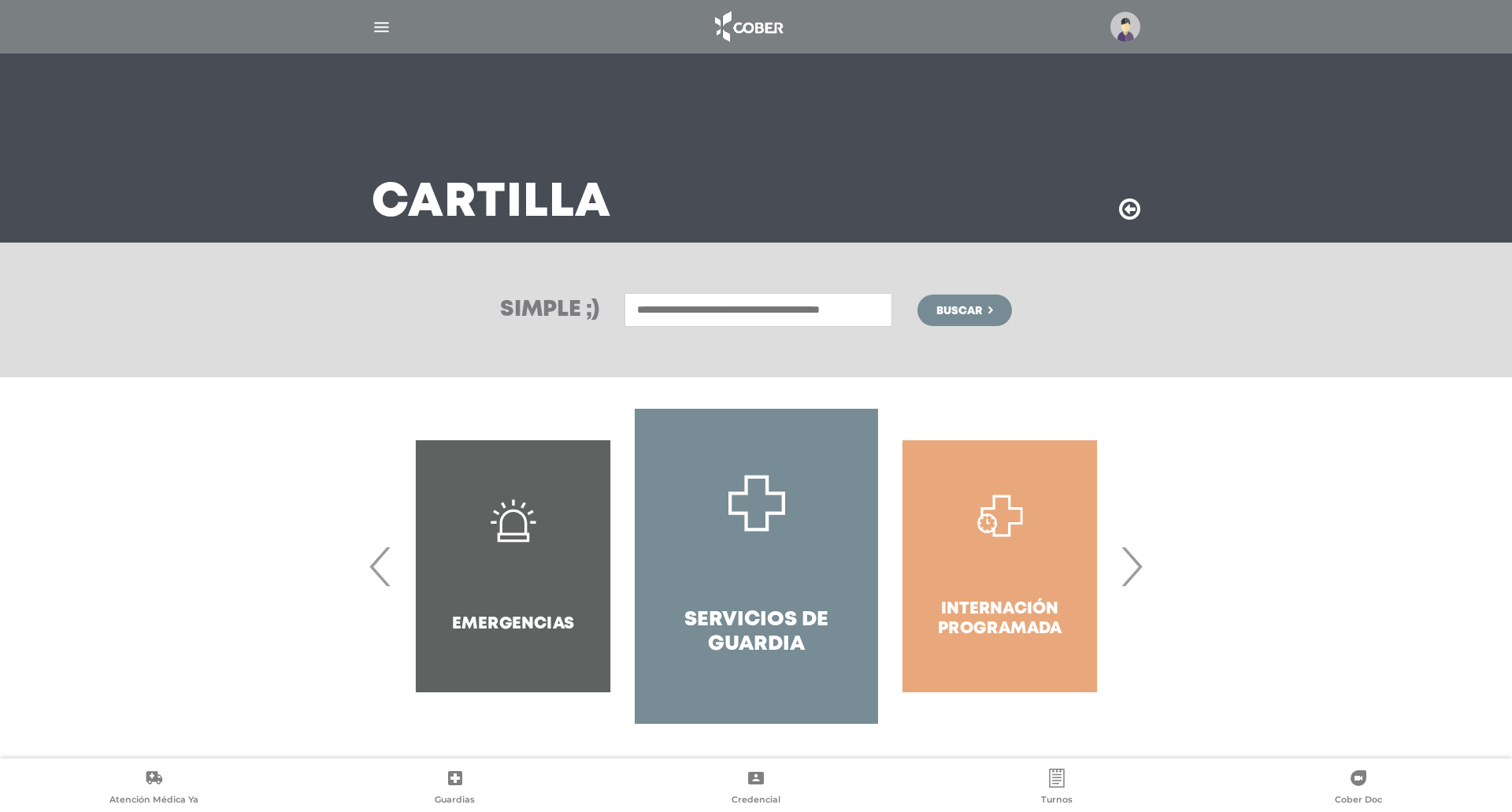
click at [370, 567] on span "‹" at bounding box center [380, 566] width 30 height 85
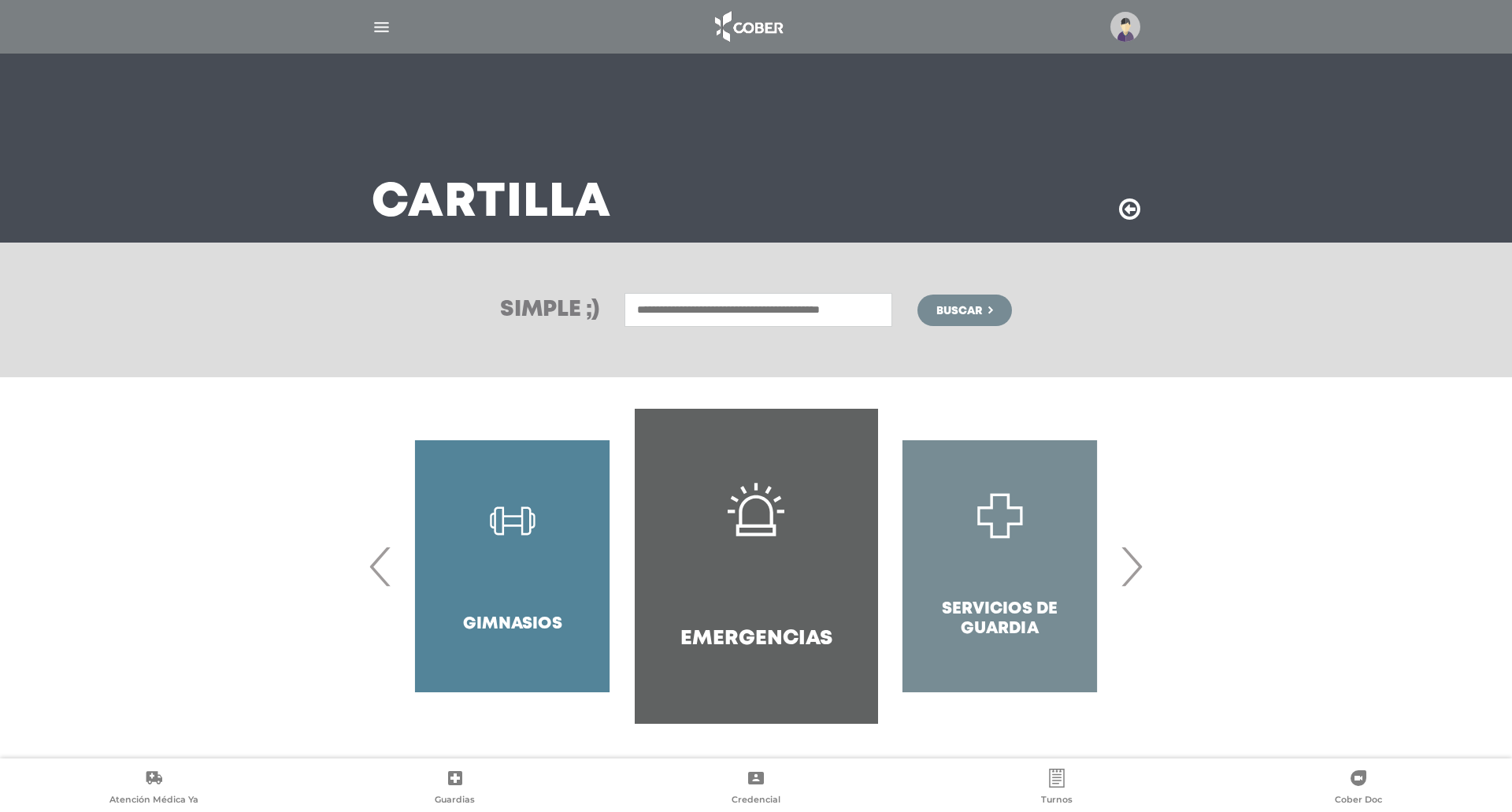
click at [370, 567] on span "‹" at bounding box center [380, 566] width 30 height 85
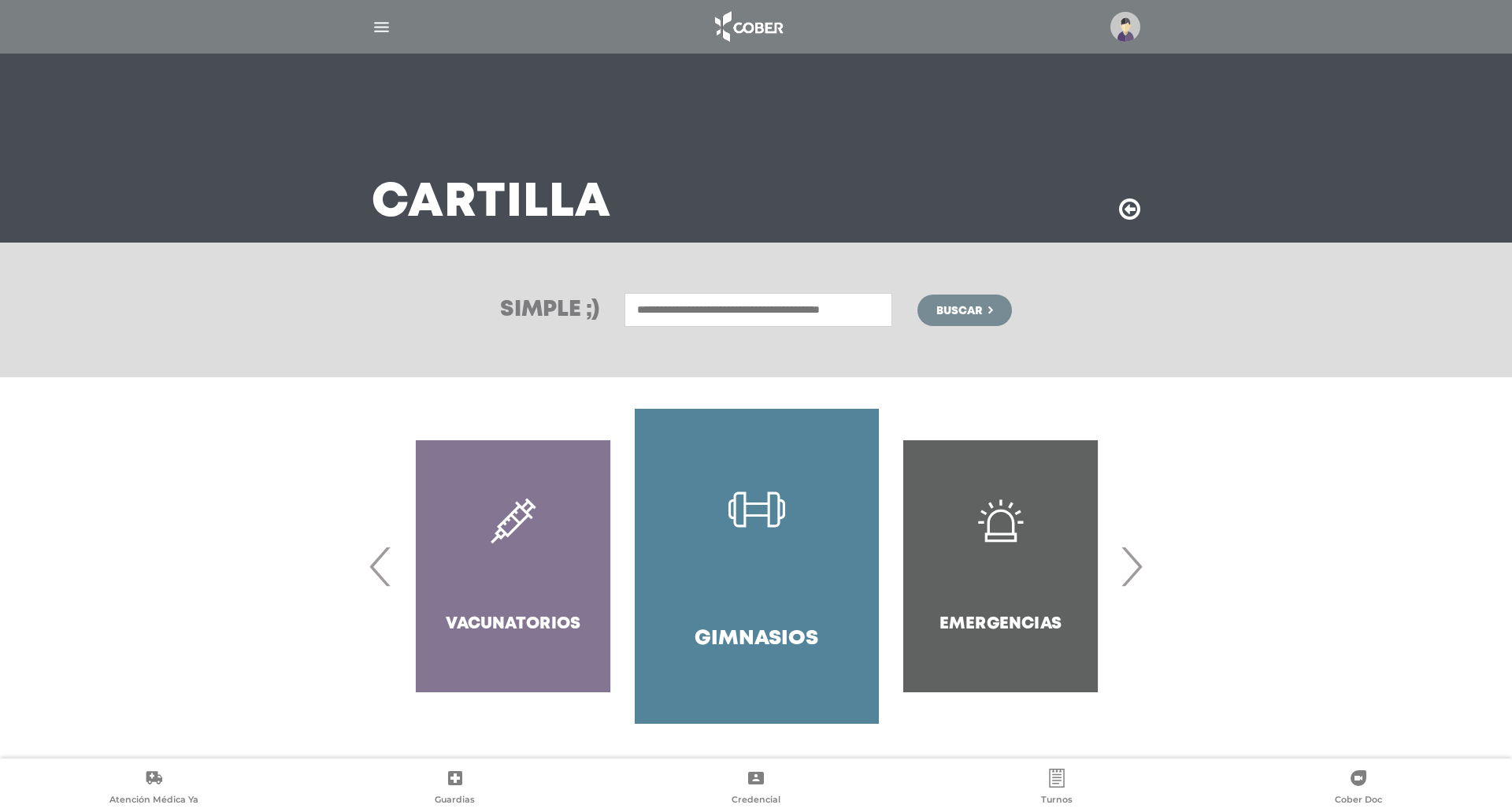
click at [680, 308] on input "text" at bounding box center [757, 310] width 268 height 34
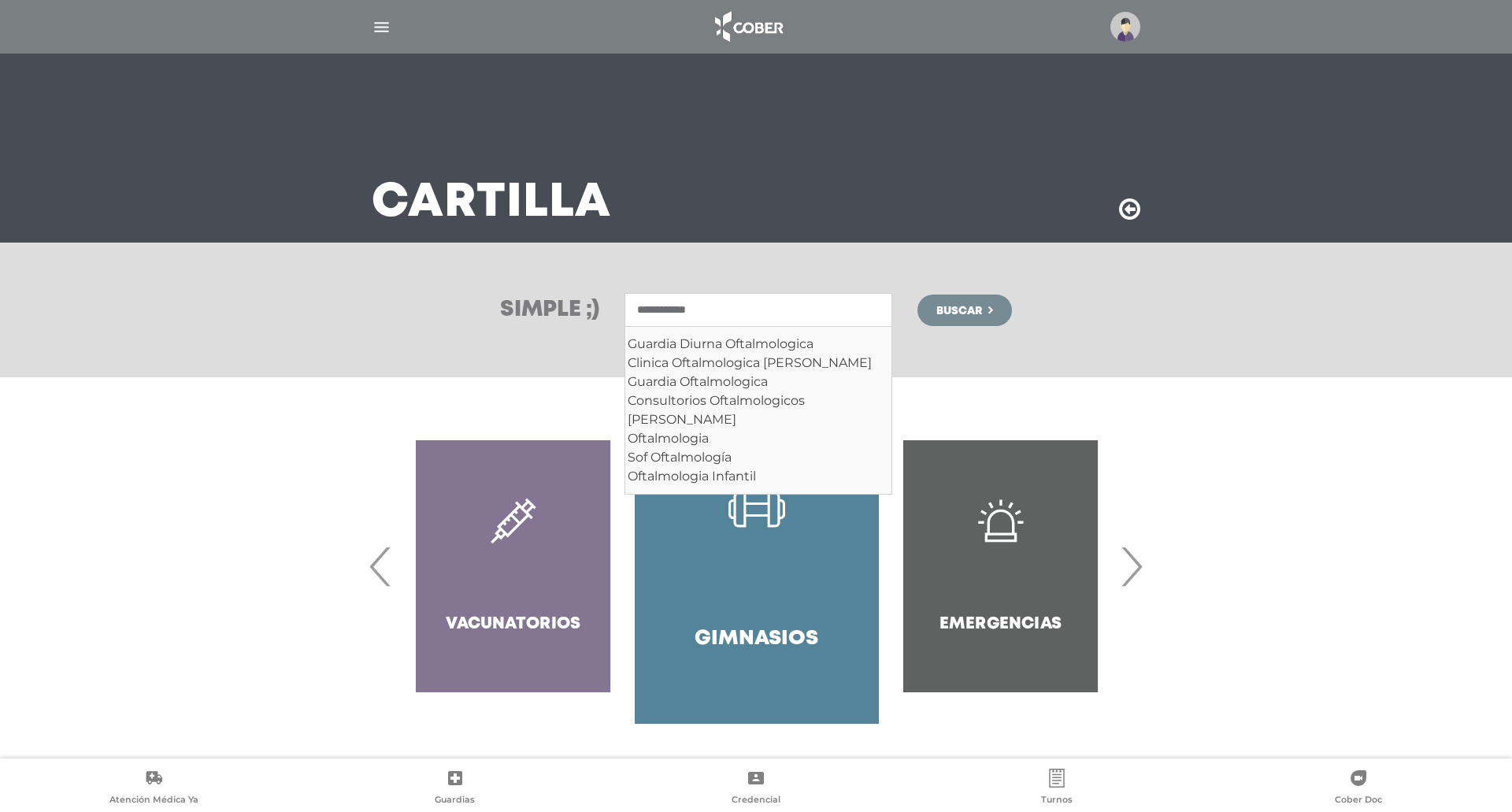
type input "**********"
click at [917, 295] on button "Buscar" at bounding box center [964, 310] width 94 height 31
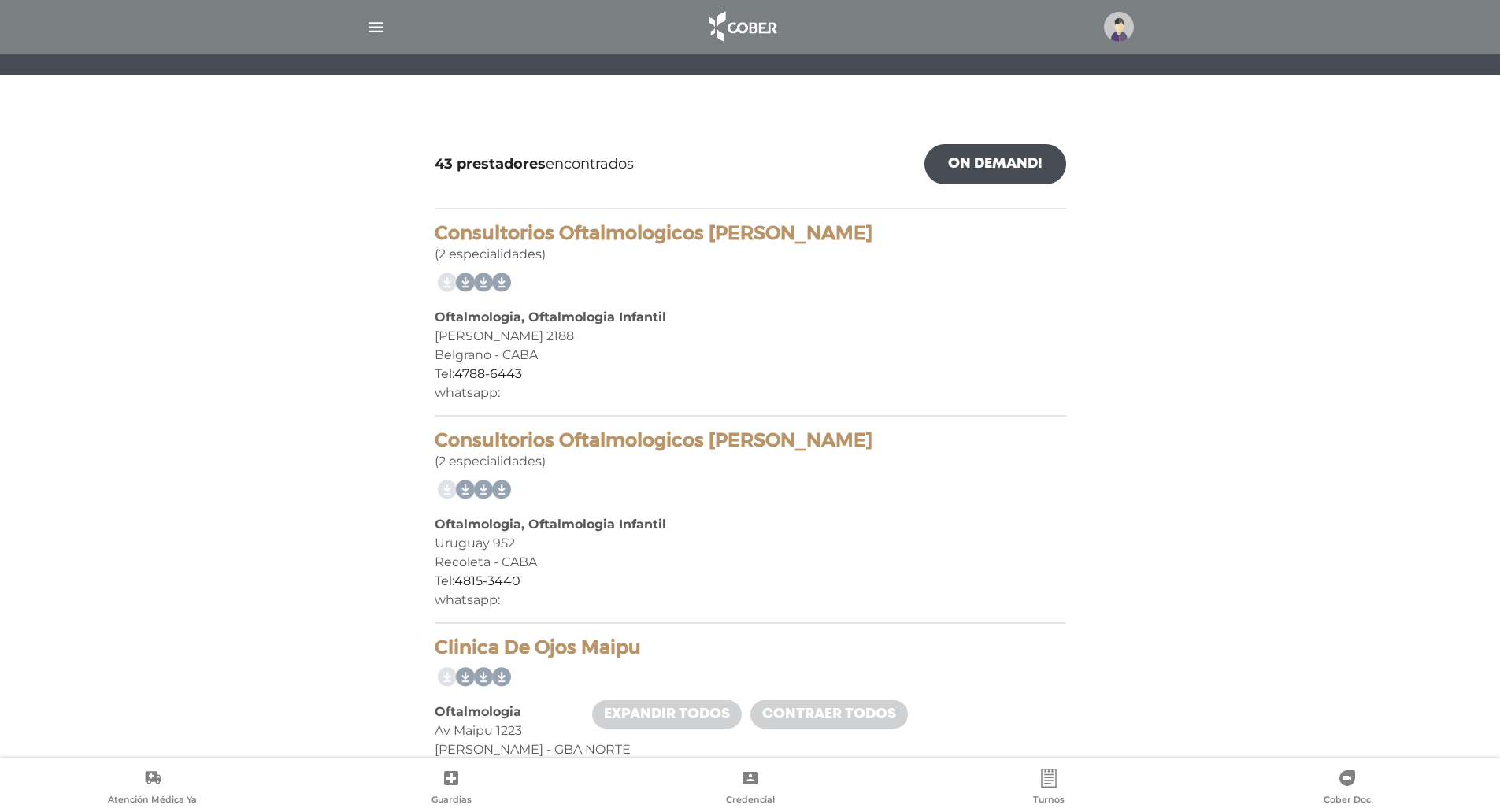
scroll to position [158, 0]
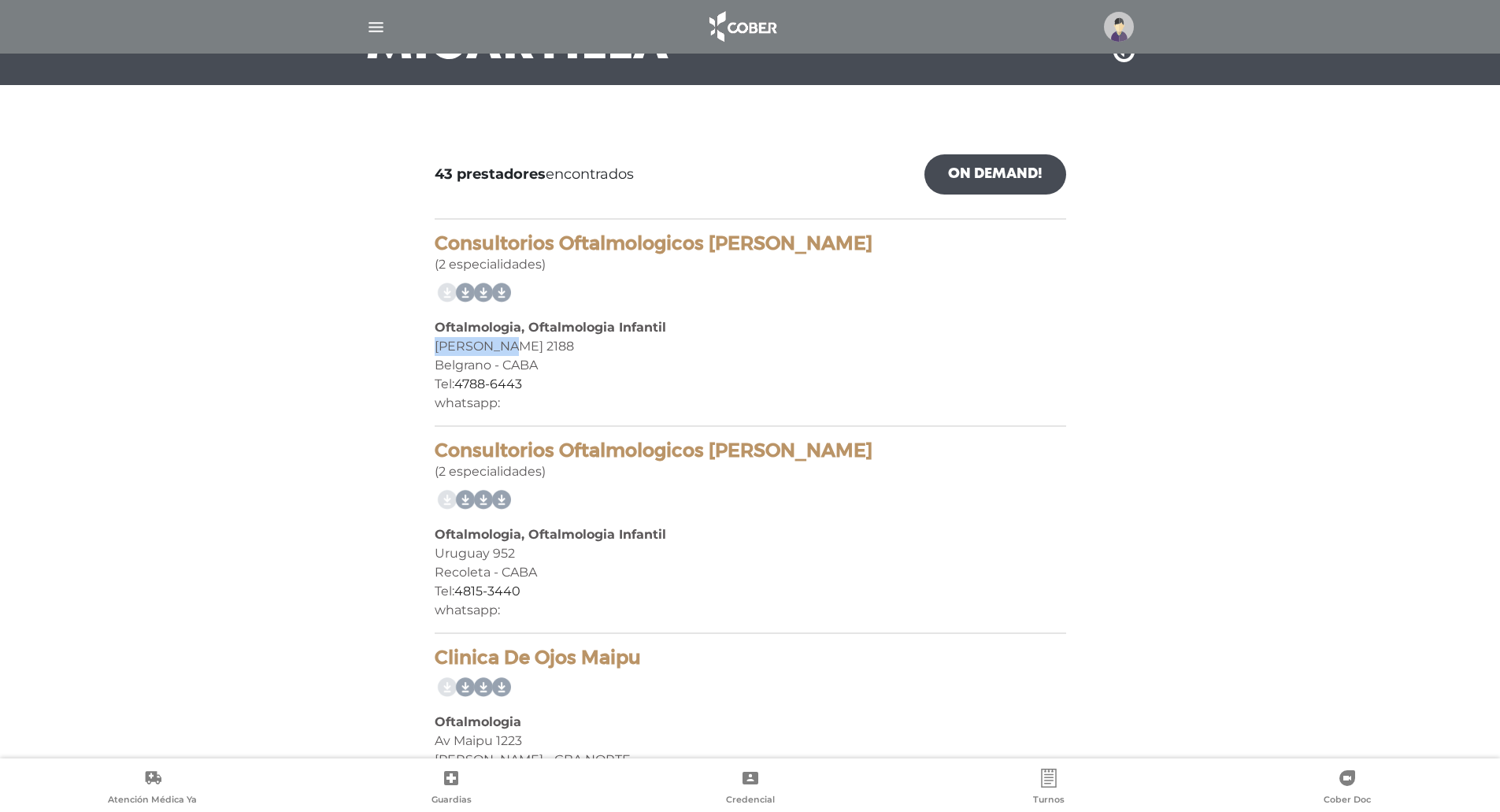
drag, startPoint x: 431, startPoint y: 347, endPoint x: 527, endPoint y: 341, distance: 96.2
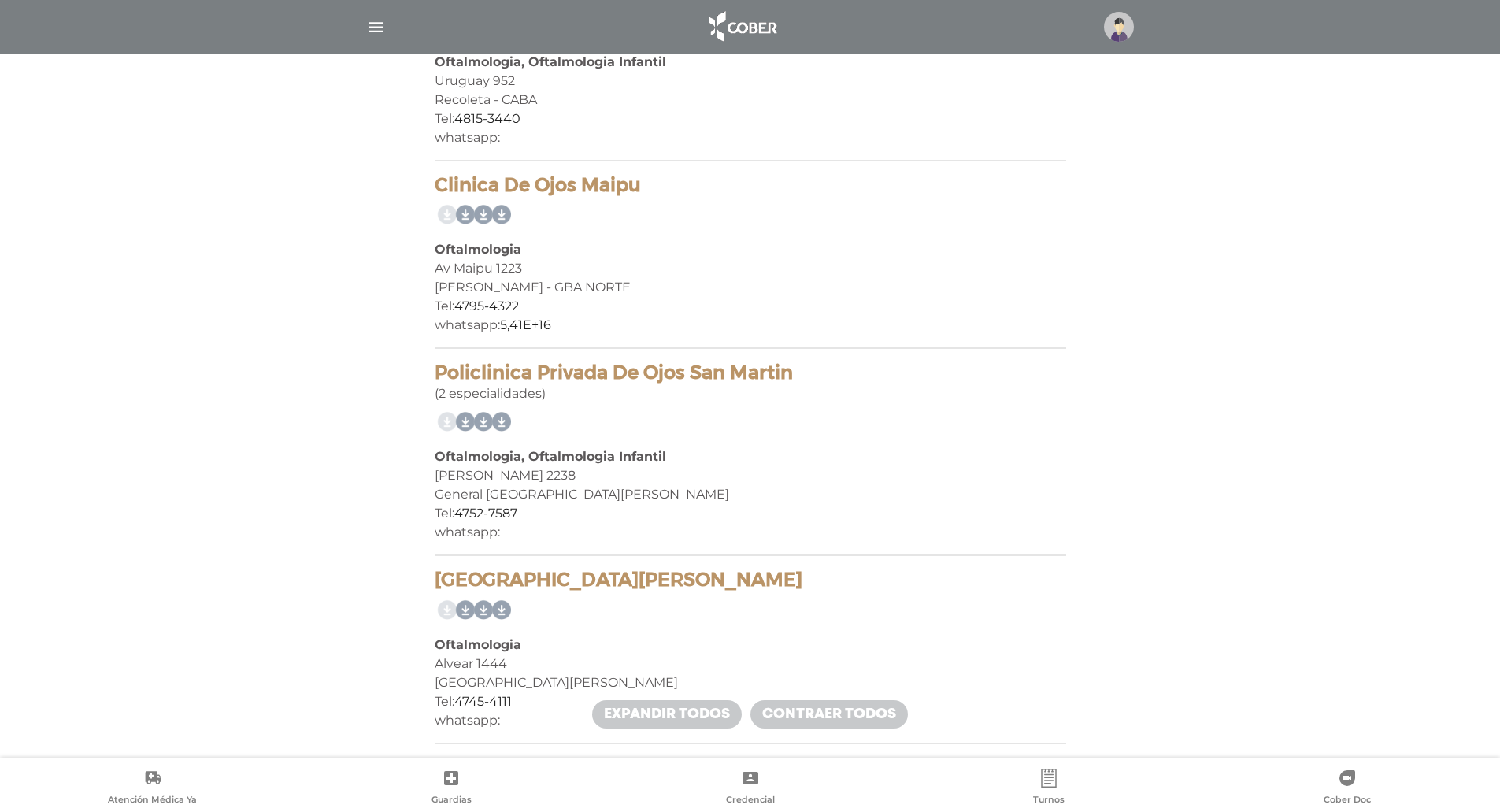
scroll to position [78, 0]
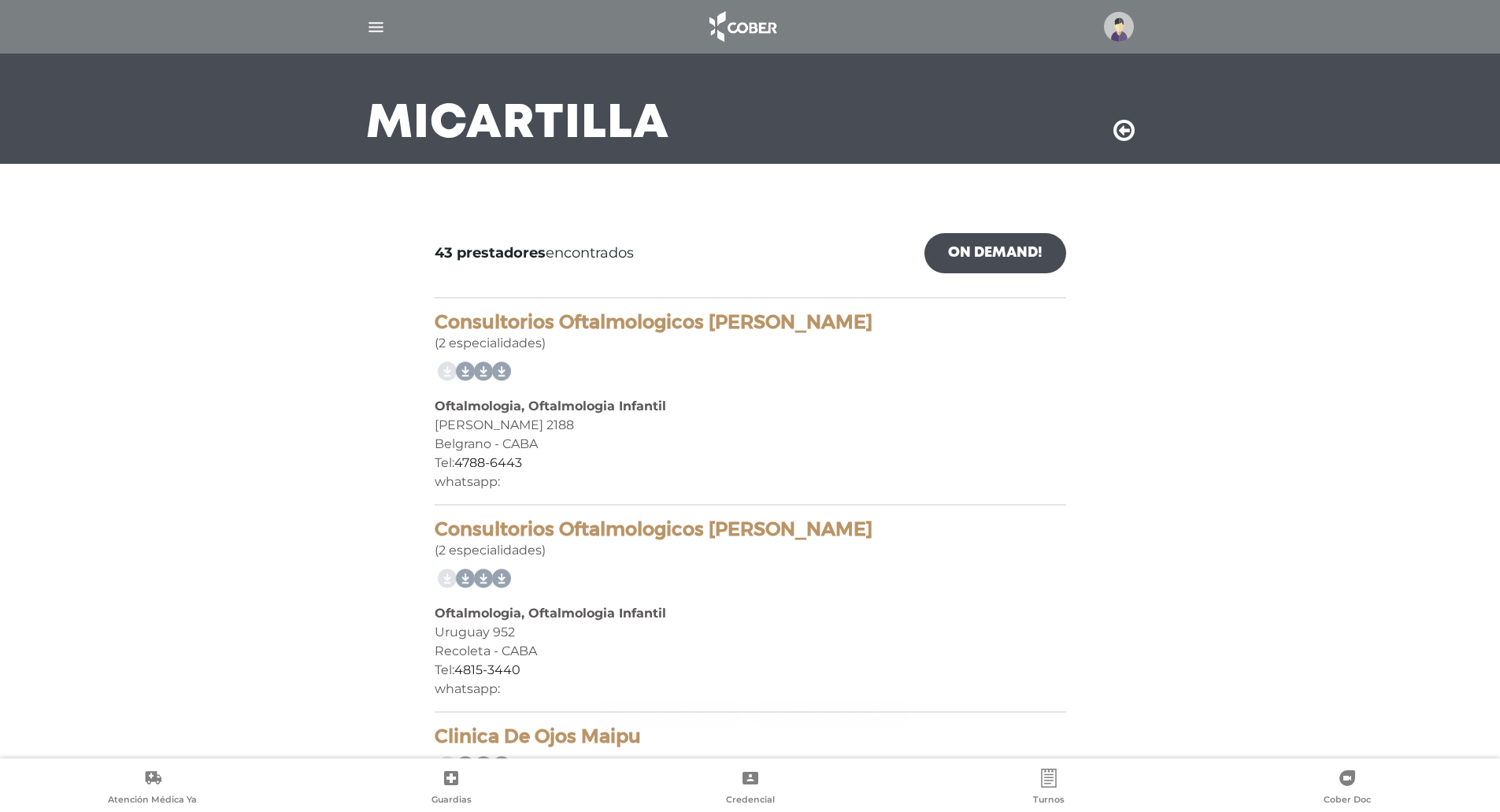
click at [453, 345] on div "Consultorios Oftalmologicos [PERSON_NAME] (2 especialidades)" at bounding box center [750, 331] width 632 height 42
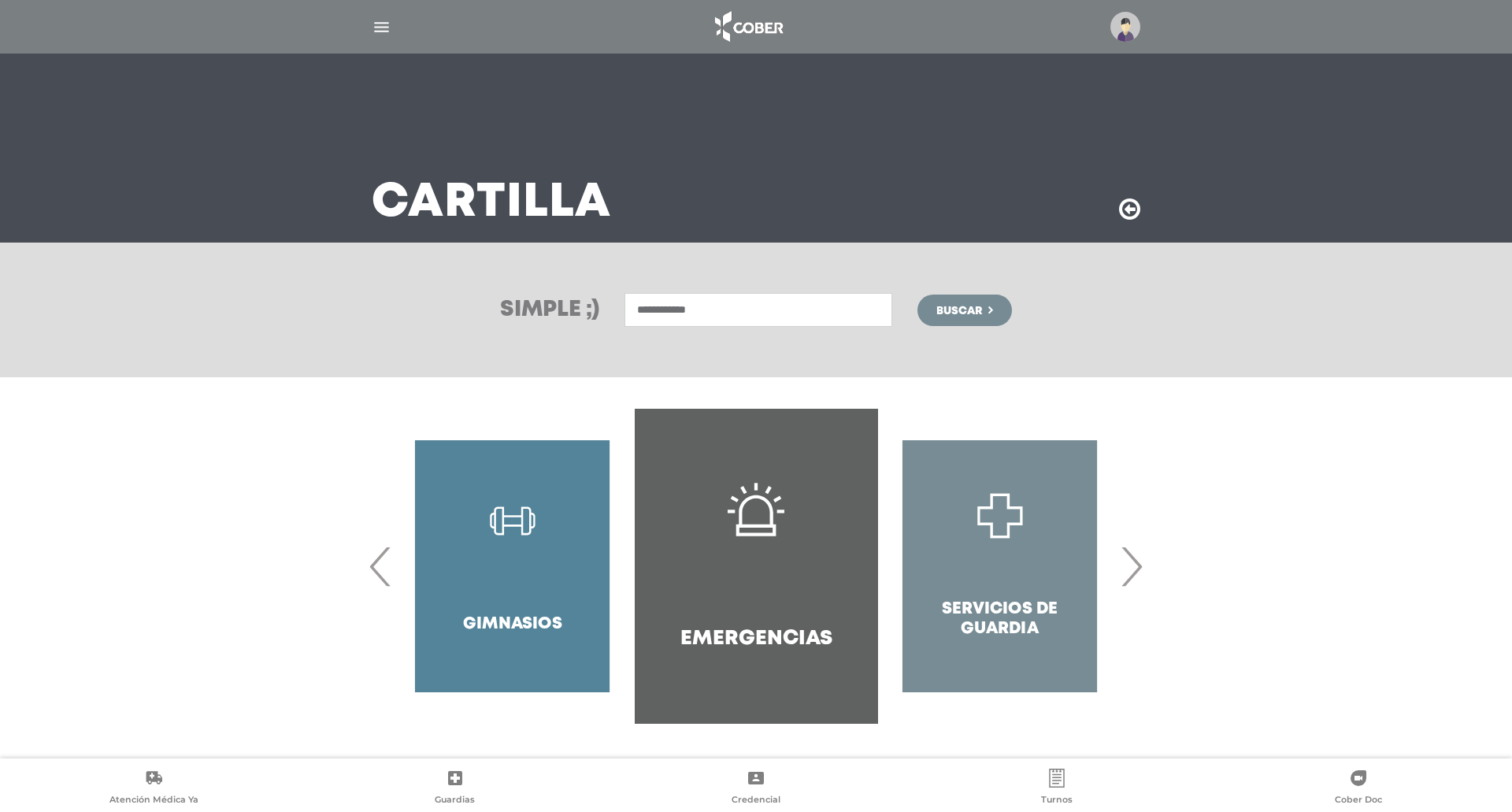
click at [720, 313] on input "**********" at bounding box center [757, 310] width 268 height 34
click at [705, 345] on div "Oftalmologia" at bounding box center [758, 344] width 262 height 19
type input "**********"
click at [944, 309] on span "Buscar" at bounding box center [959, 310] width 46 height 11
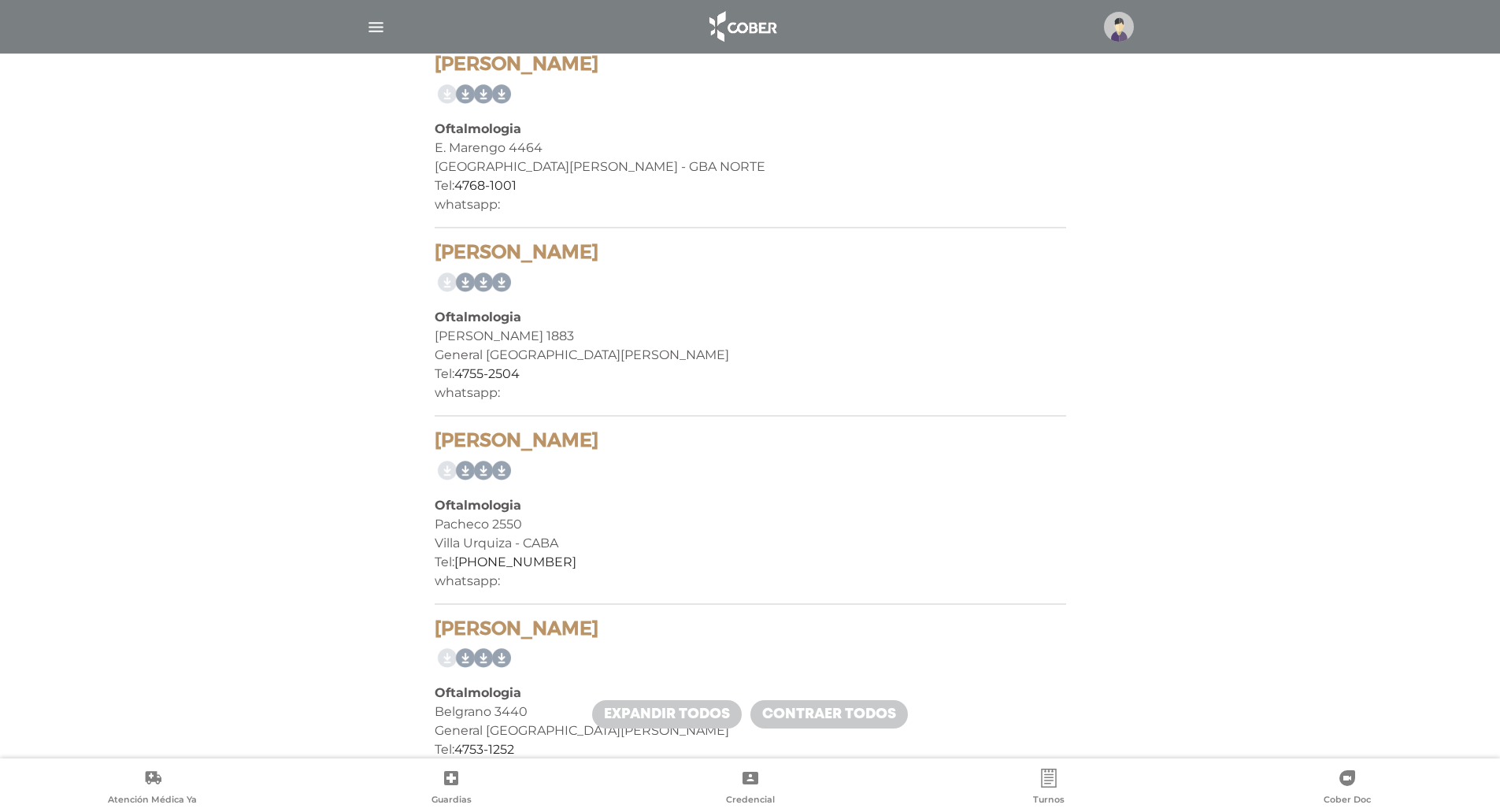
scroll to position [6715, 0]
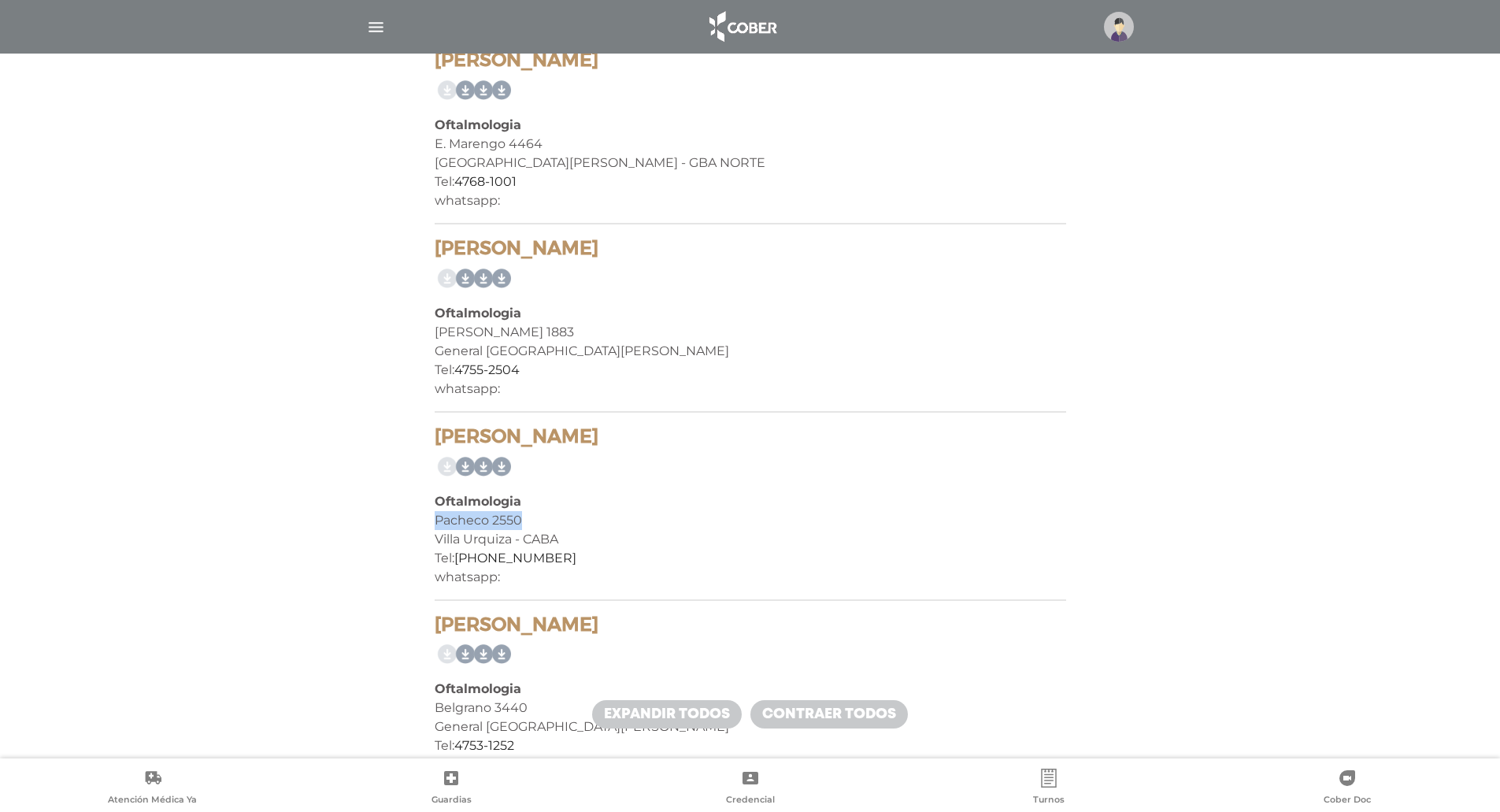
drag, startPoint x: 415, startPoint y: 520, endPoint x: 552, endPoint y: 524, distance: 137.1
click at [552, 524] on div "Pacheco 2550" at bounding box center [750, 520] width 632 height 19
drag, startPoint x: 439, startPoint y: 498, endPoint x: 532, endPoint y: 500, distance: 93.0
click at [532, 500] on div "Oftalmologia" at bounding box center [750, 501] width 632 height 19
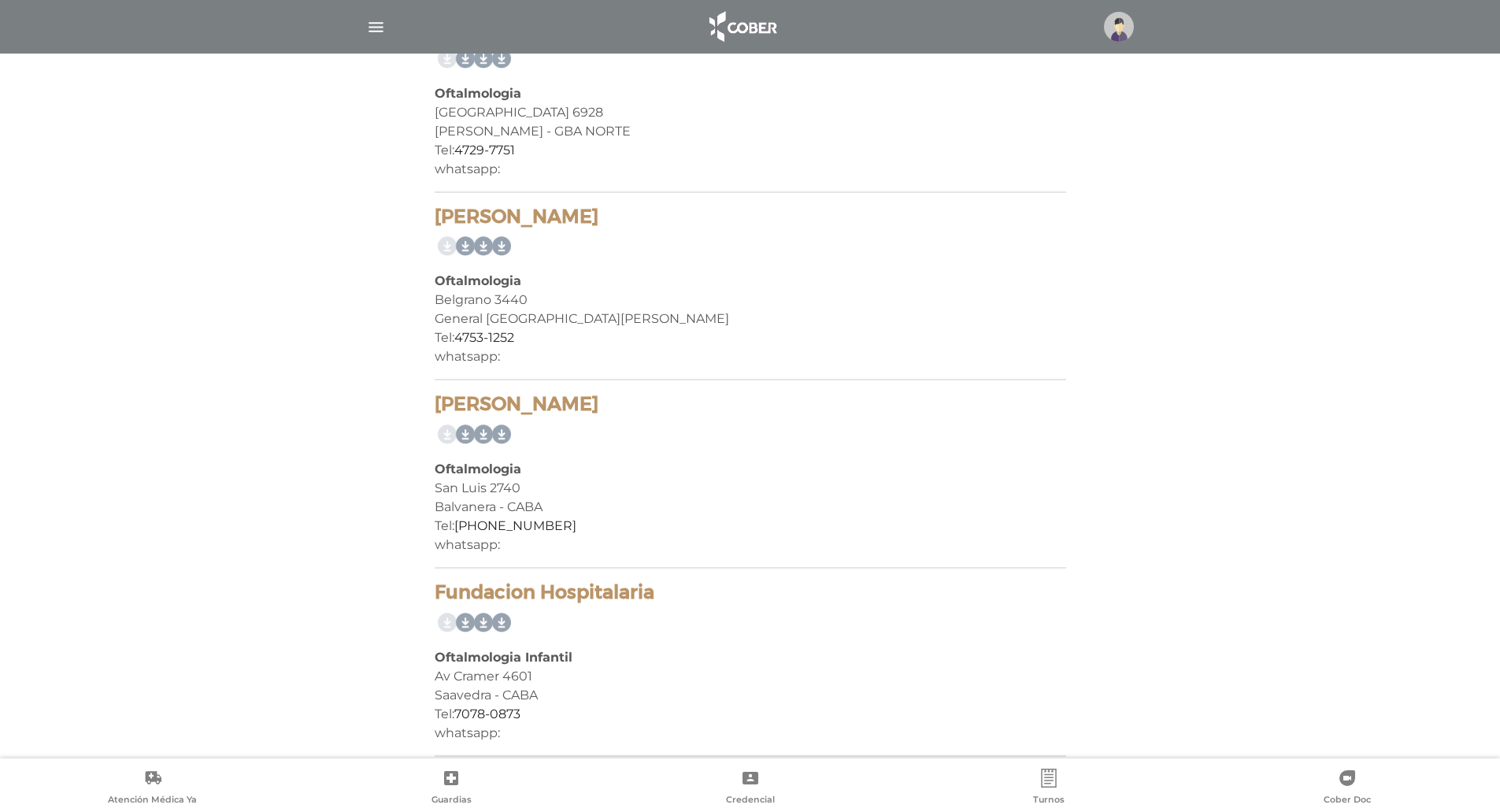
scroll to position [8809, 0]
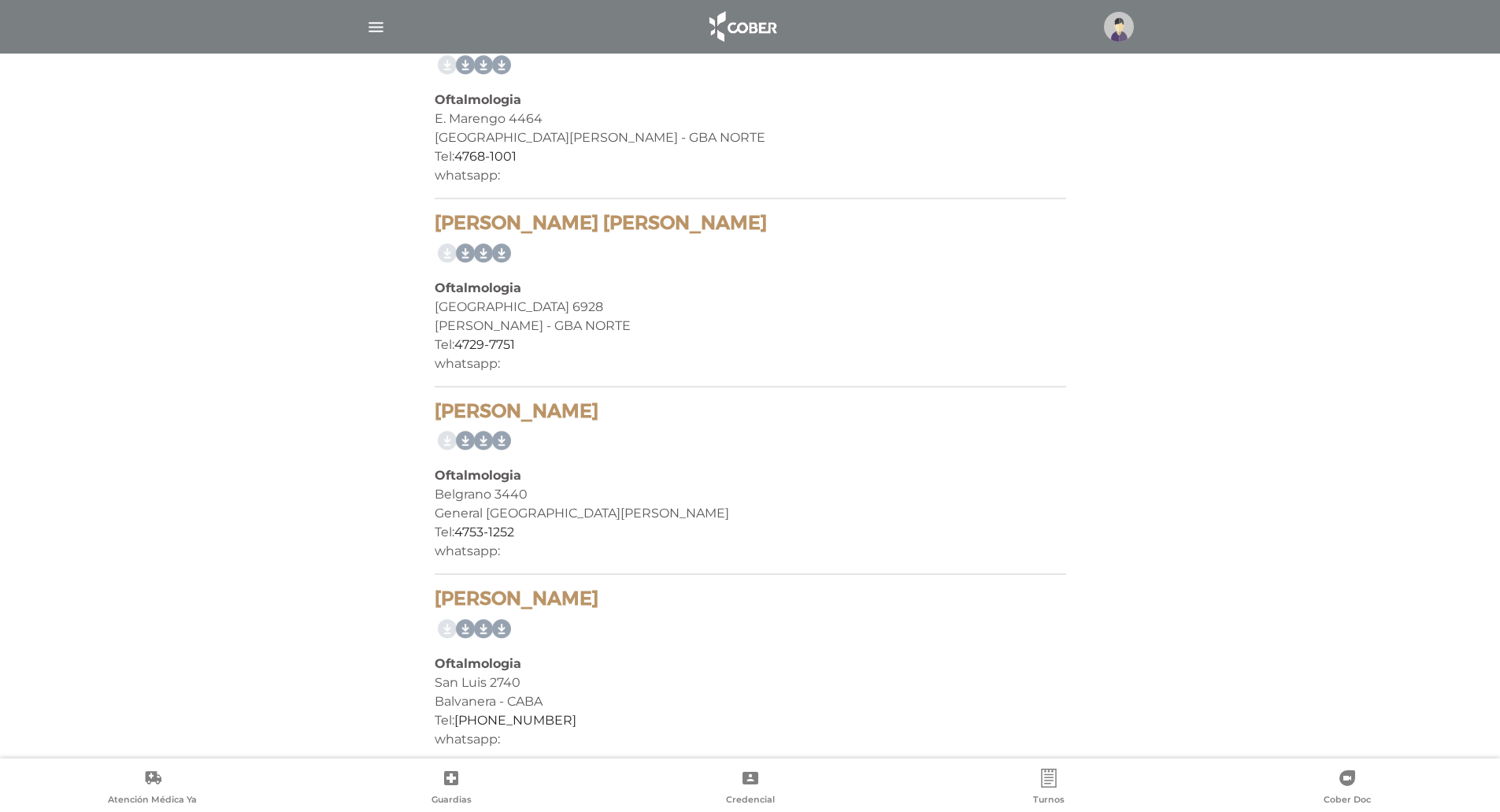
click at [379, 24] on img "button" at bounding box center [376, 27] width 20 height 20
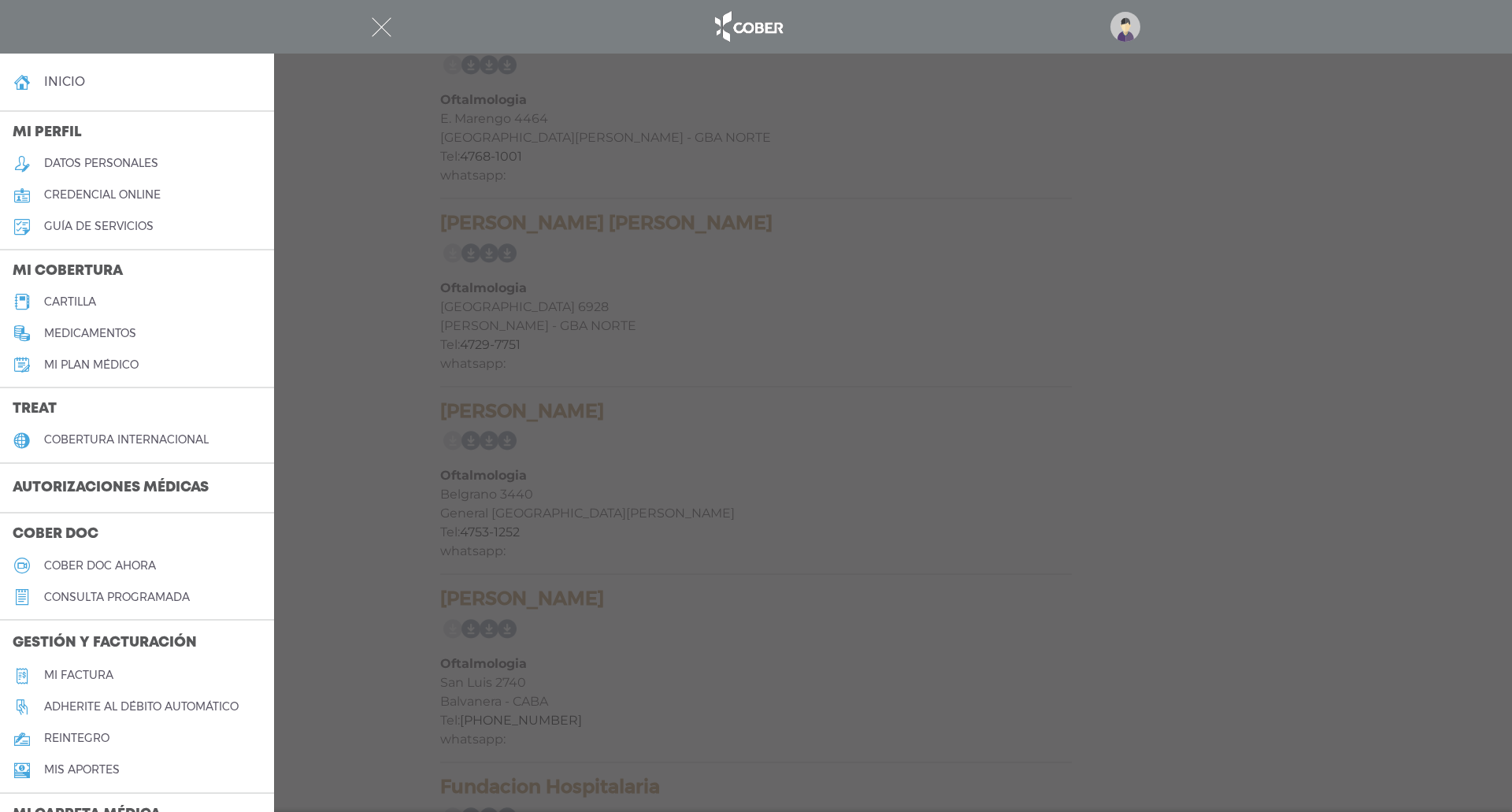
click at [378, 24] on img "button" at bounding box center [381, 27] width 20 height 20
